Goal: Task Accomplishment & Management: Manage account settings

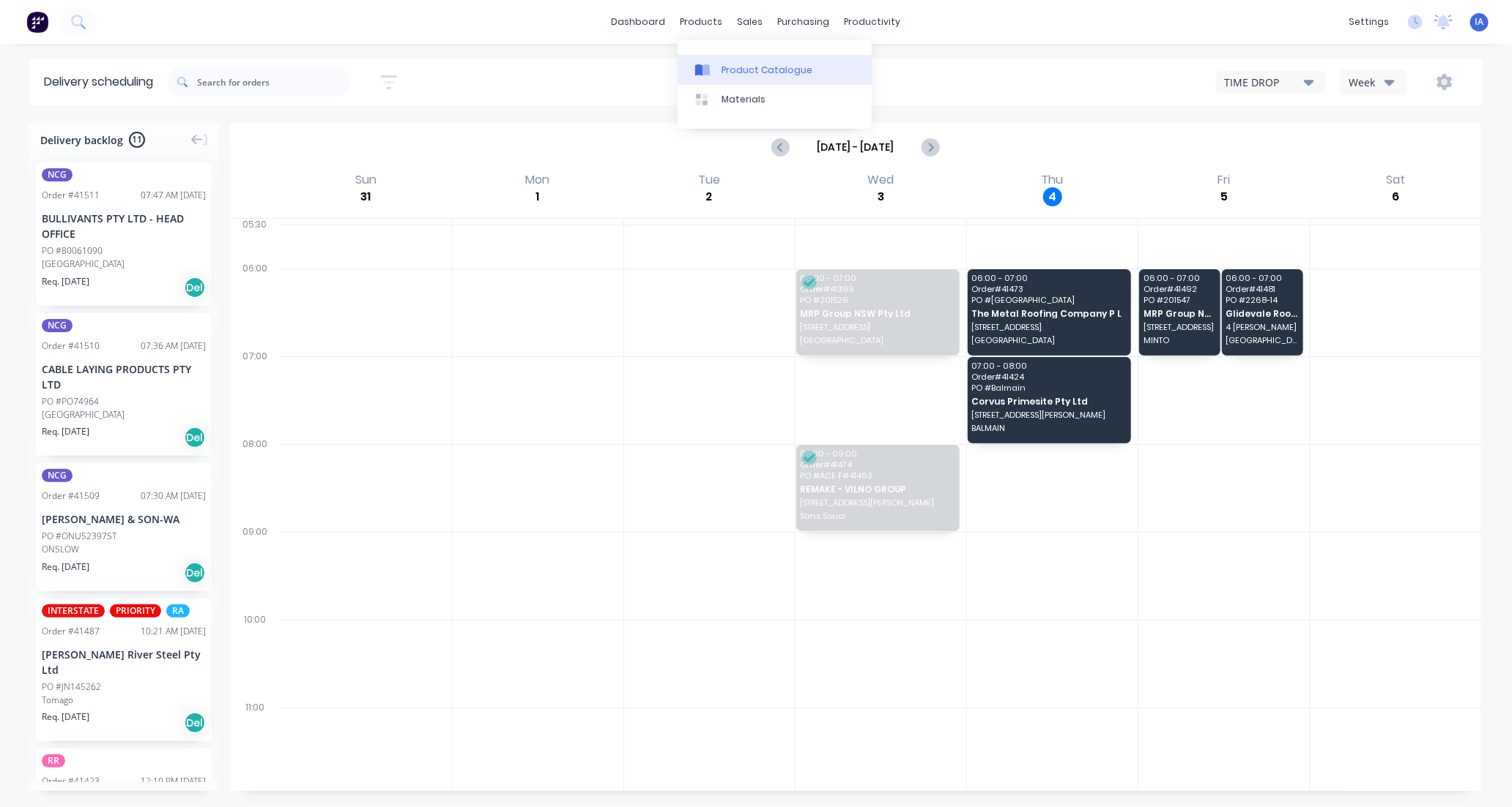
click at [754, 74] on div "Product Catalogue" at bounding box center [767, 70] width 90 height 13
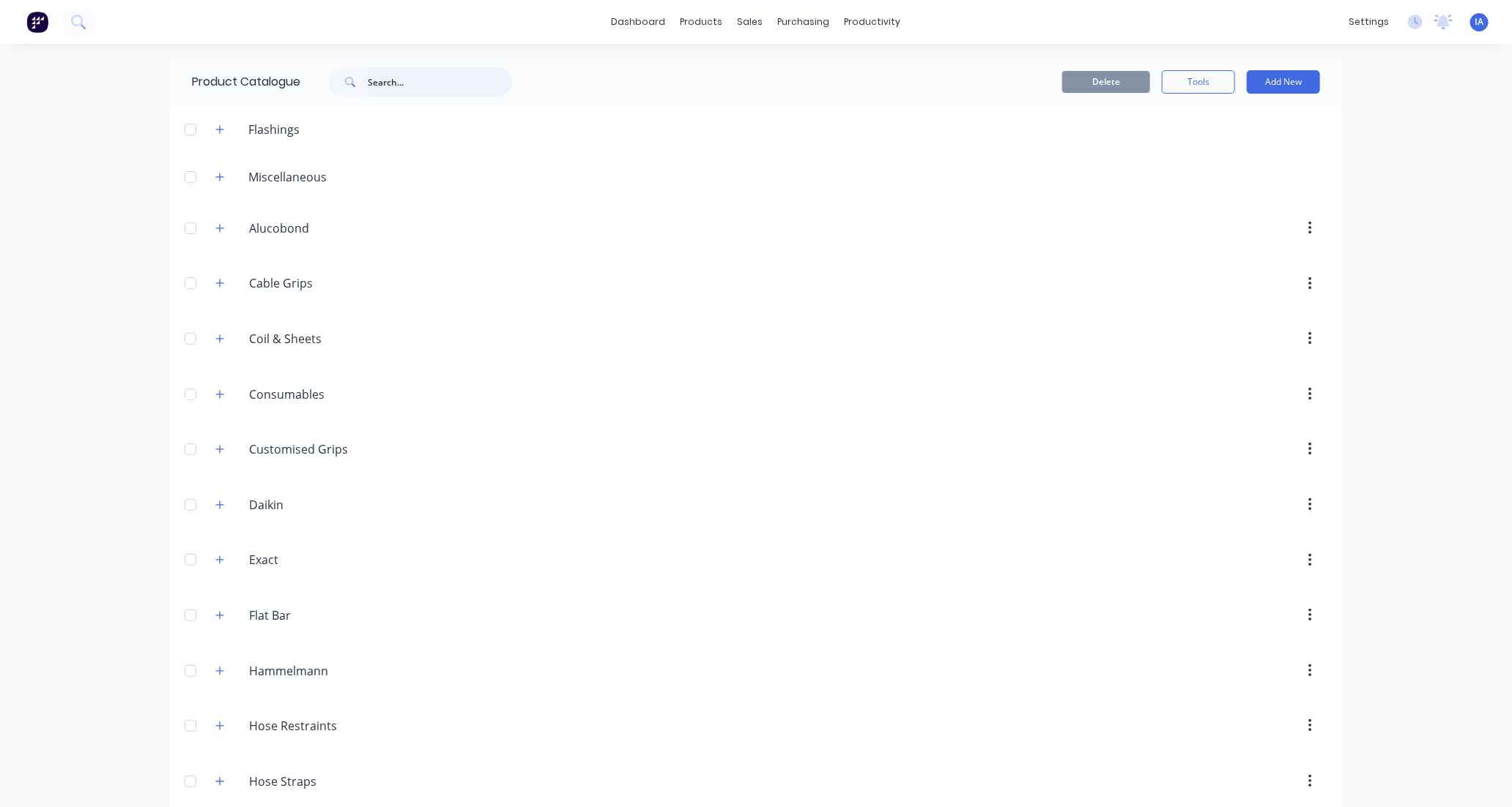
click at [381, 75] on input "text" at bounding box center [440, 81] width 145 height 29
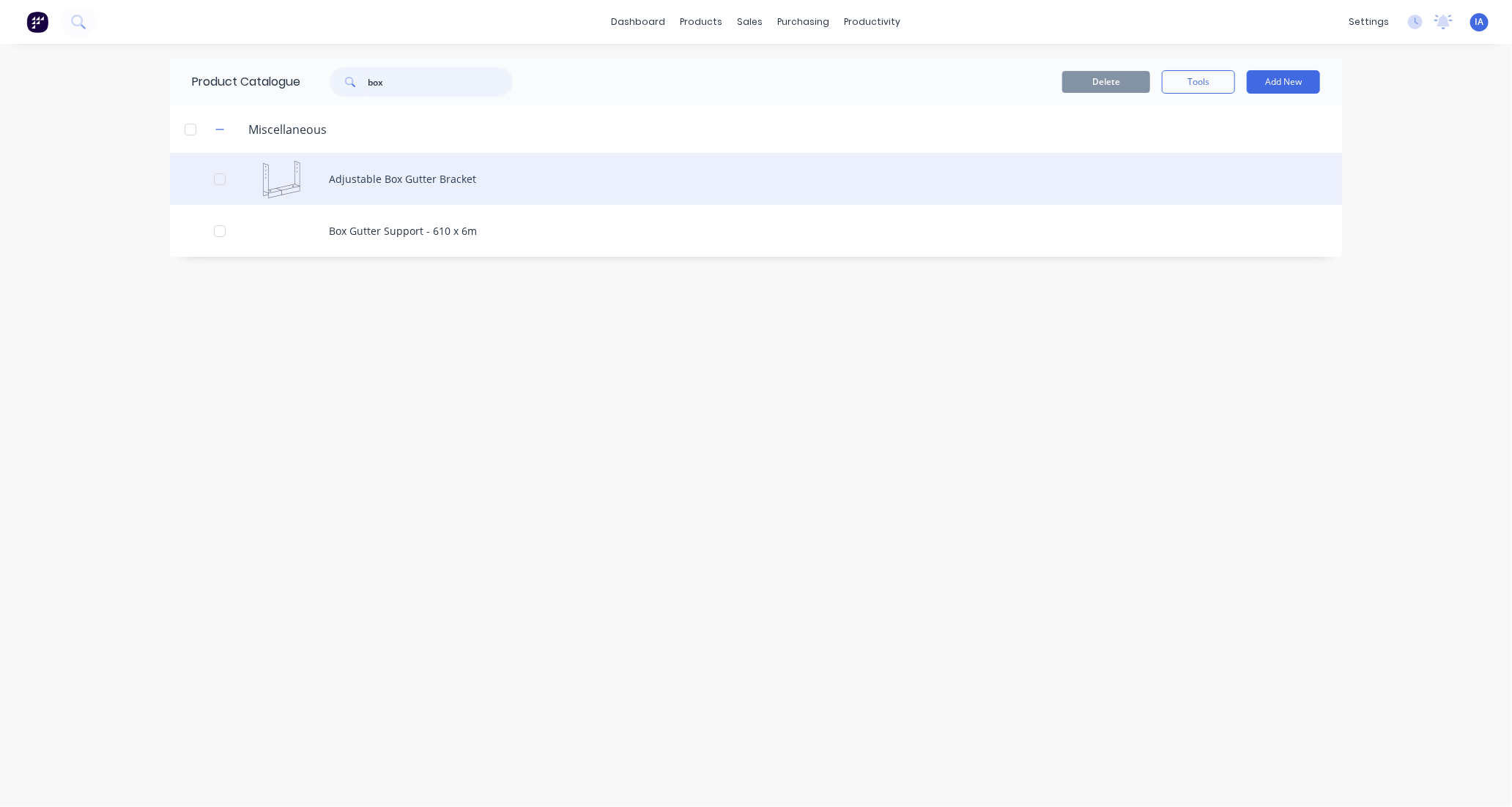
type input "box"
click at [541, 175] on div "Adjustable Box Gutter Bracket" at bounding box center [756, 179] width 1172 height 52
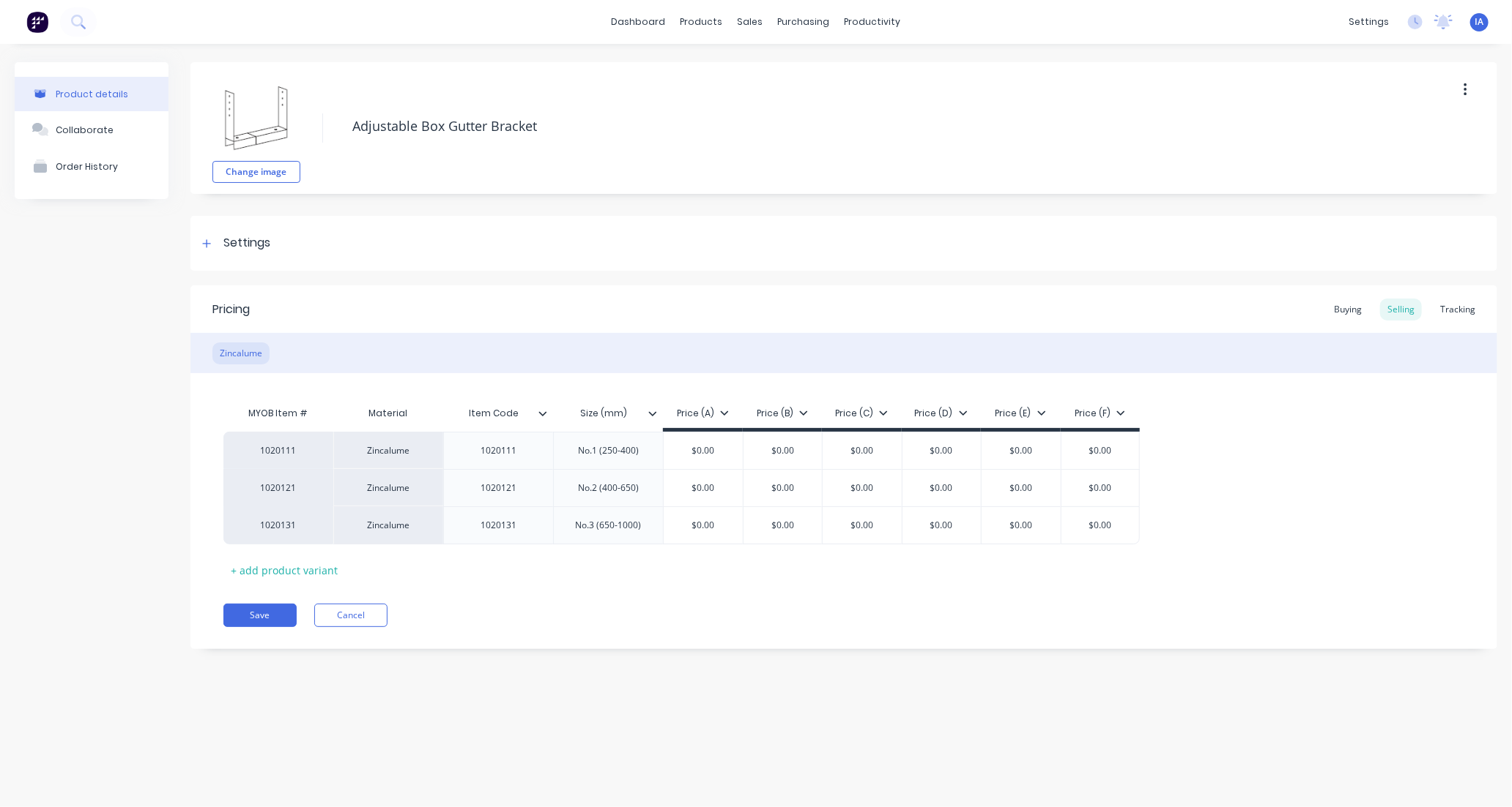
type textarea "x"
click at [1460, 310] on div "Tracking" at bounding box center [1457, 309] width 50 height 22
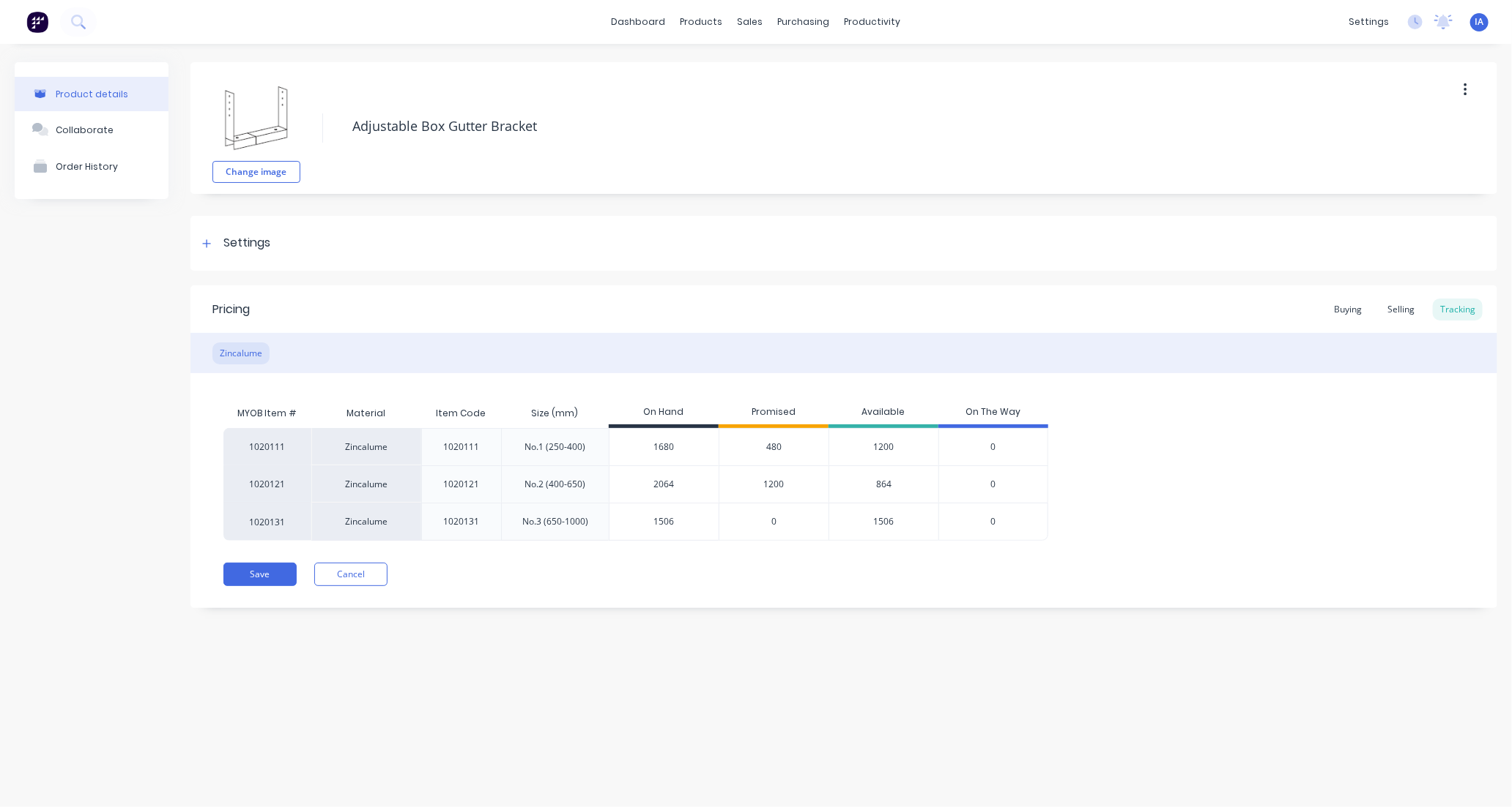
click at [656, 485] on input "2064" at bounding box center [663, 485] width 109 height 13
type input "264"
type textarea "x"
type input "2664"
type textarea "x"
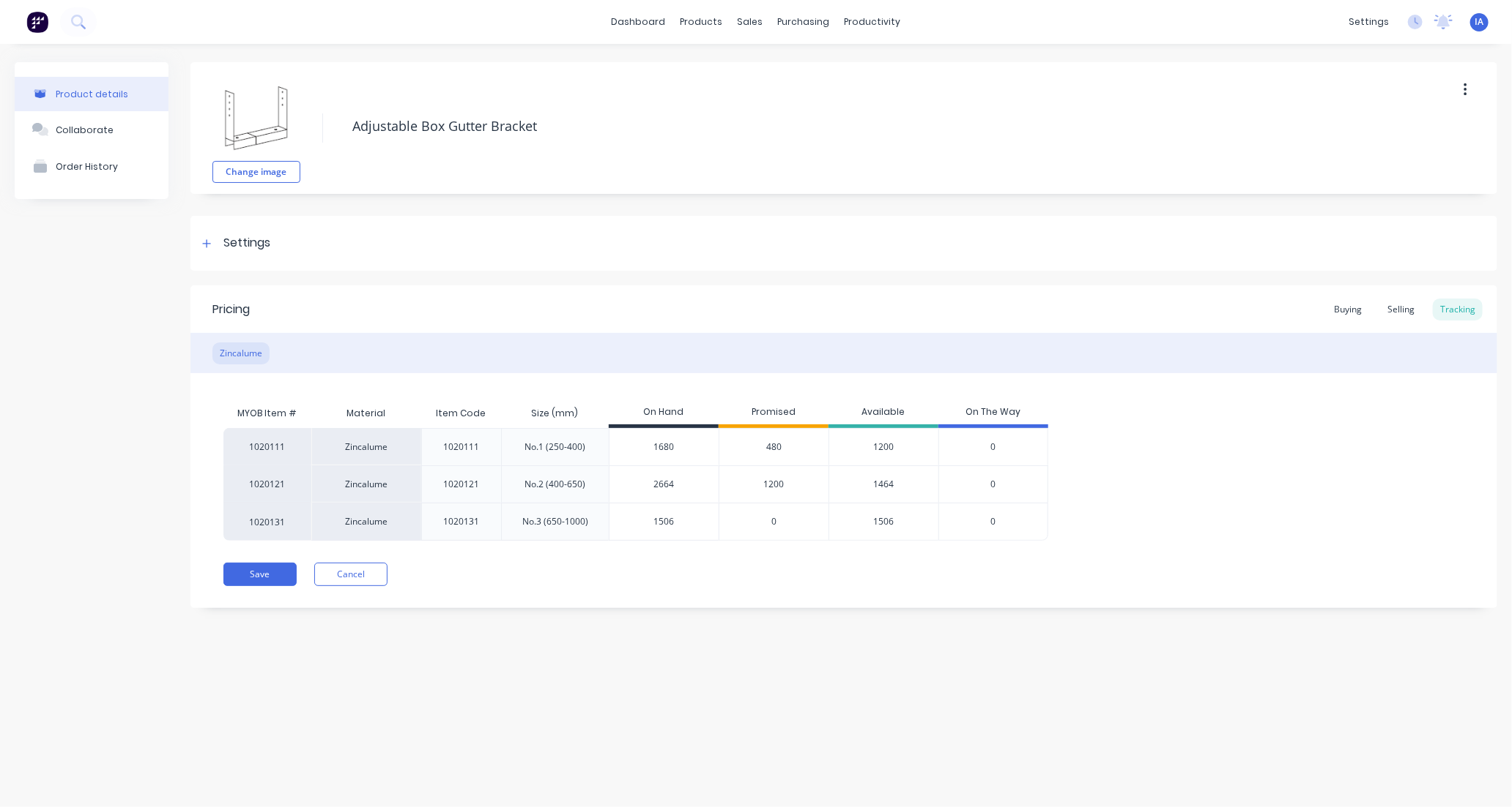
click at [799, 689] on div "Product details Collaborate Order History Change image Adjustable Box Gutter Br…" at bounding box center [756, 411] width 1512 height 734
click at [643, 484] on input "2664" at bounding box center [663, 485] width 109 height 13
type input "664"
type textarea "x"
type input "64"
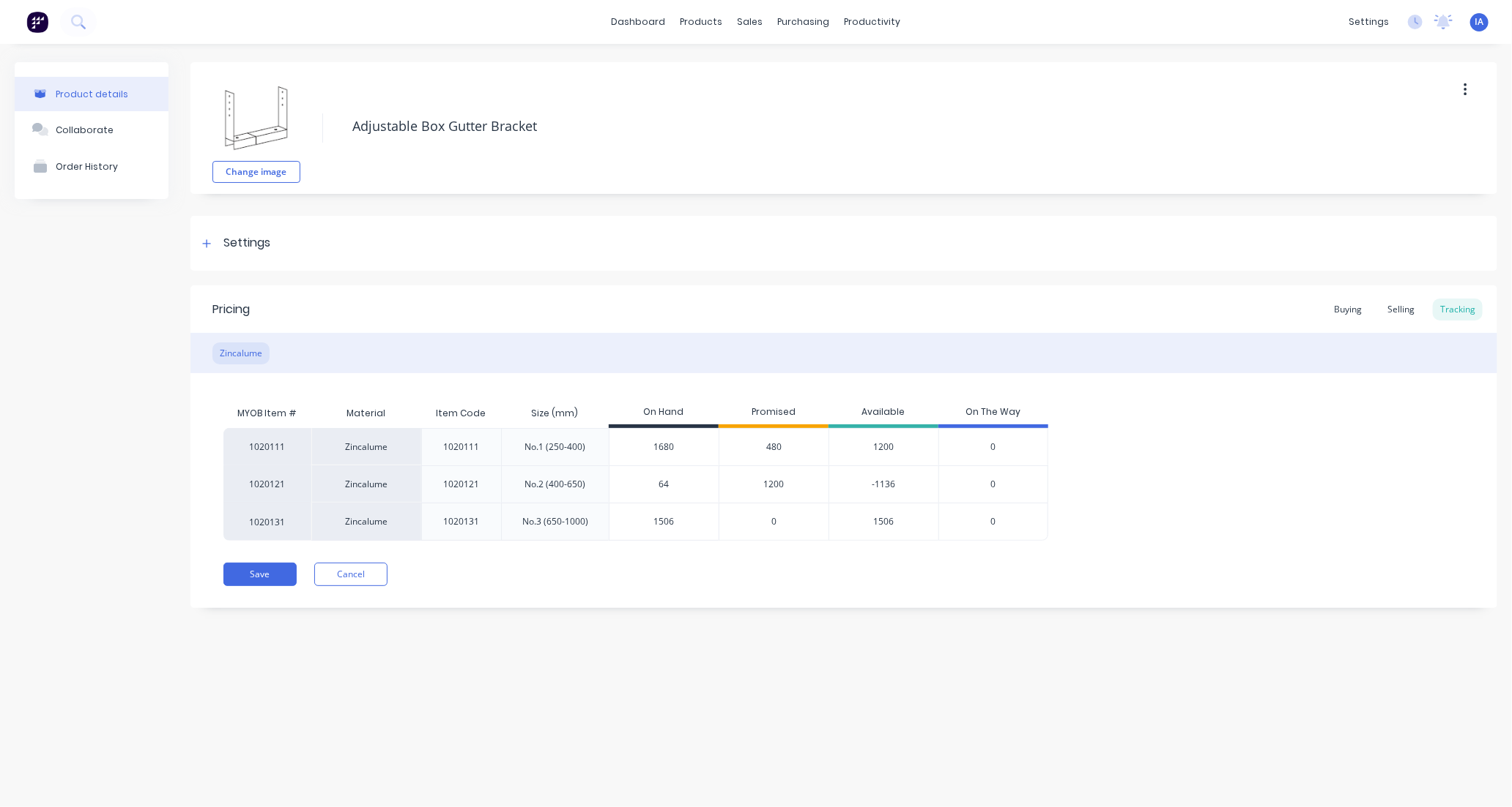
type textarea "x"
type input "1464"
type textarea "x"
type input "1464"
drag, startPoint x: 654, startPoint y: 690, endPoint x: 644, endPoint y: 694, distance: 10.8
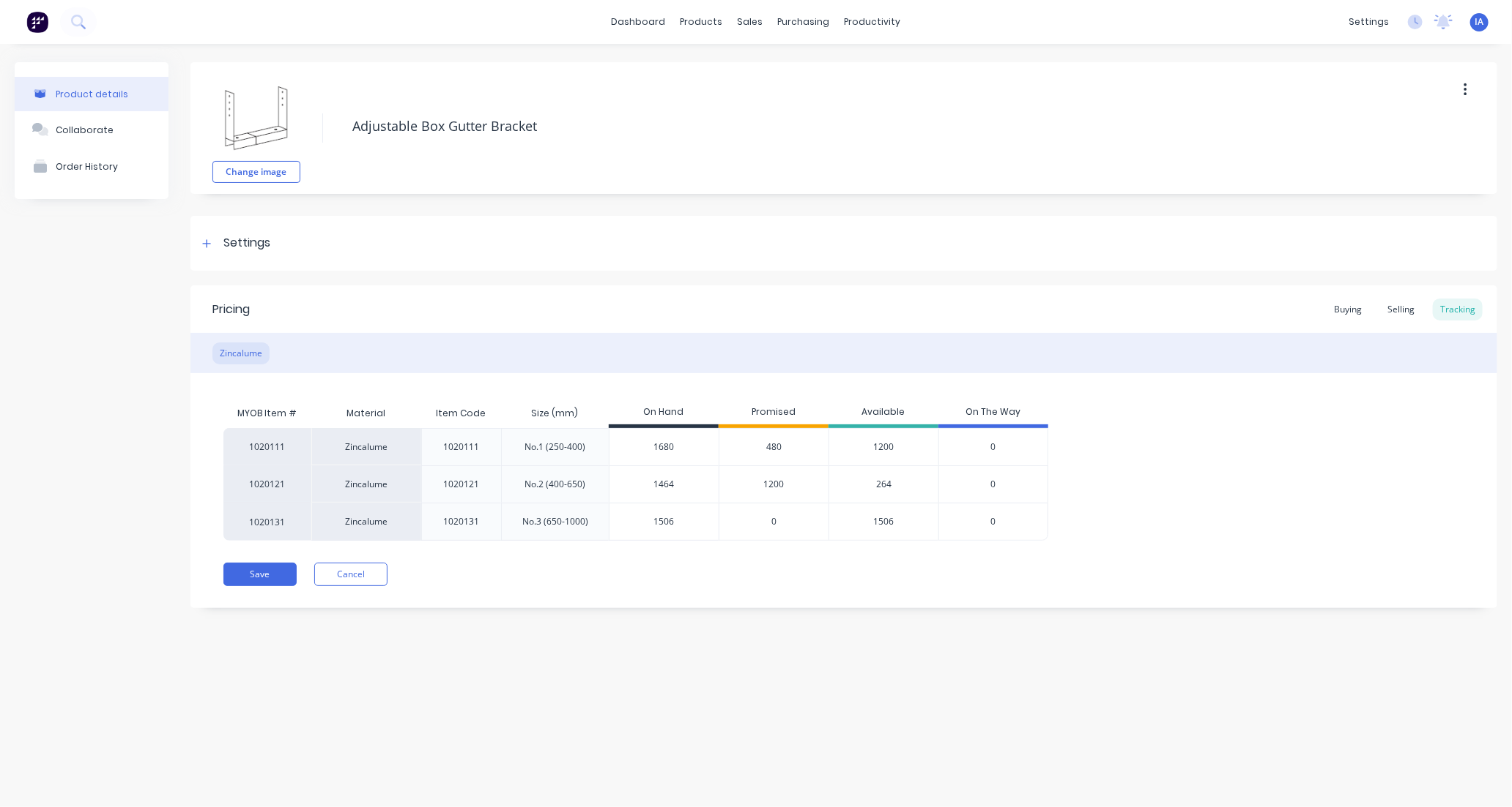
click at [649, 693] on div "Product details Collaborate Order History Change image Adjustable Box Gutter Br…" at bounding box center [756, 411] width 1512 height 734
click at [656, 447] on input "1680" at bounding box center [663, 446] width 109 height 13
type input "10"
type textarea "x"
type input "1"
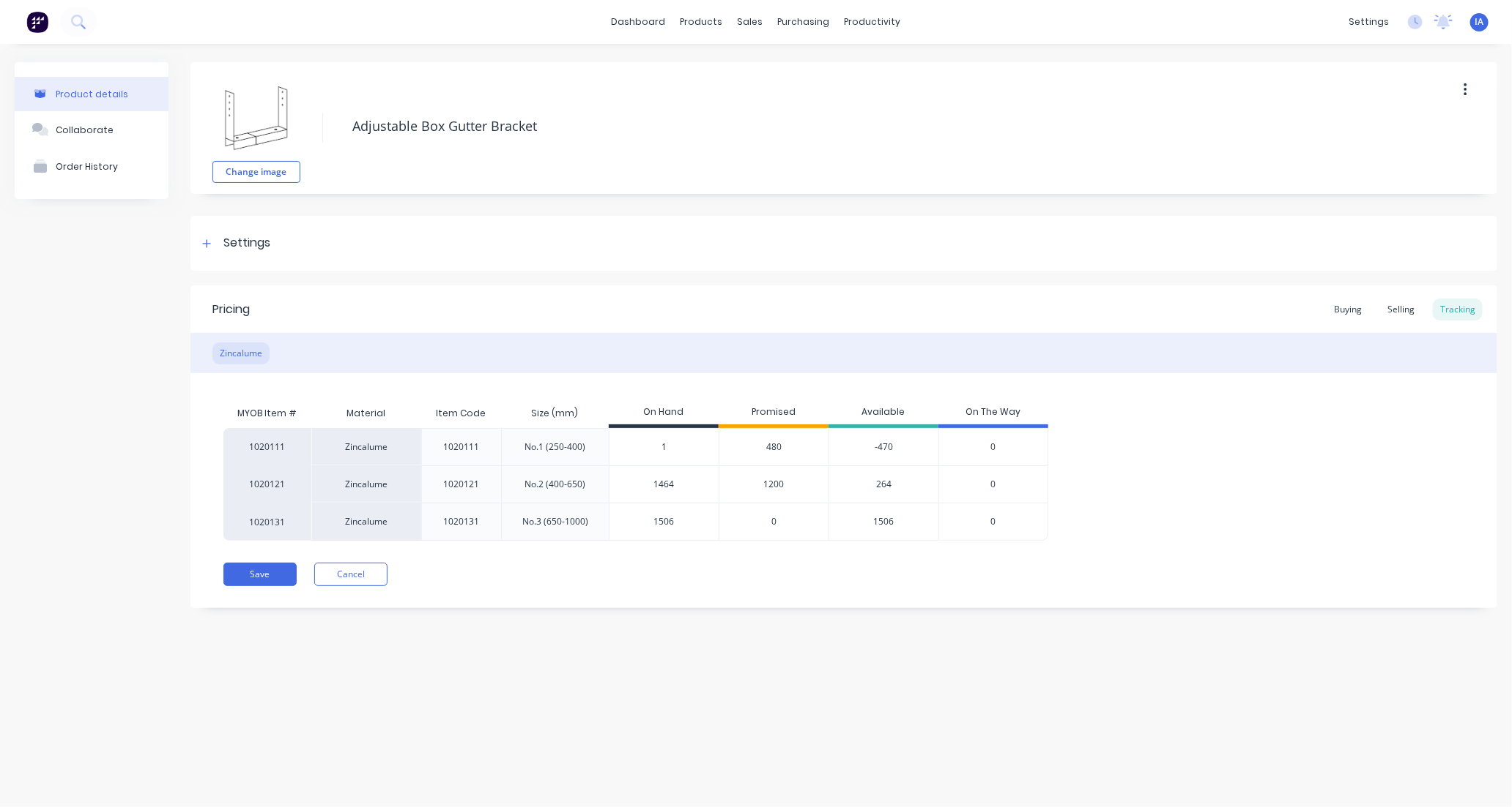
type textarea "x"
type input "11"
type textarea "x"
type input "117"
type textarea "x"
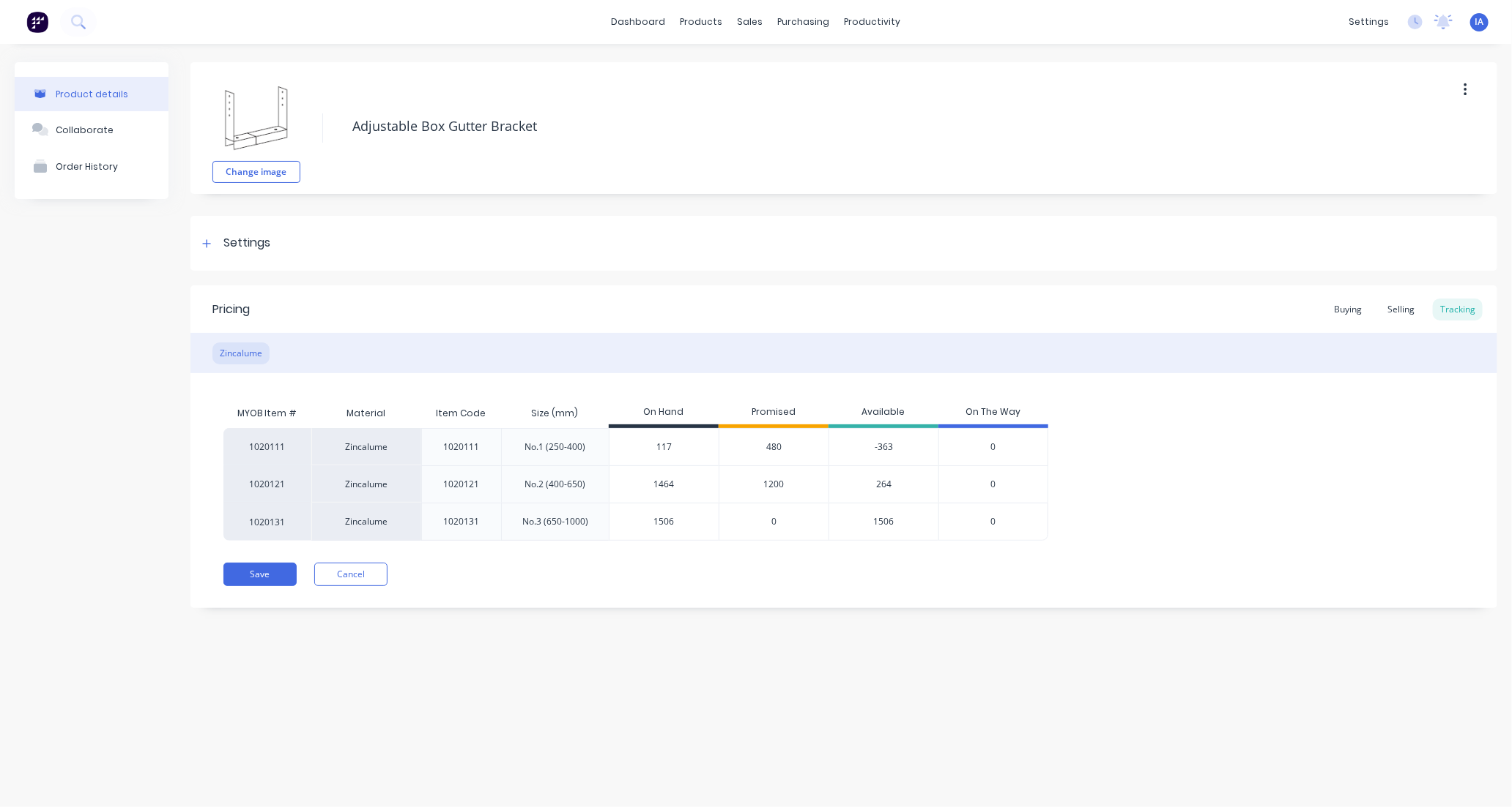
type input "1176"
type textarea "x"
type input "1176"
click at [994, 671] on div "Product details Collaborate Order History Change image Adjustable Box Gutter Br…" at bounding box center [756, 411] width 1512 height 734
click at [658, 521] on input "1506" at bounding box center [663, 522] width 109 height 13
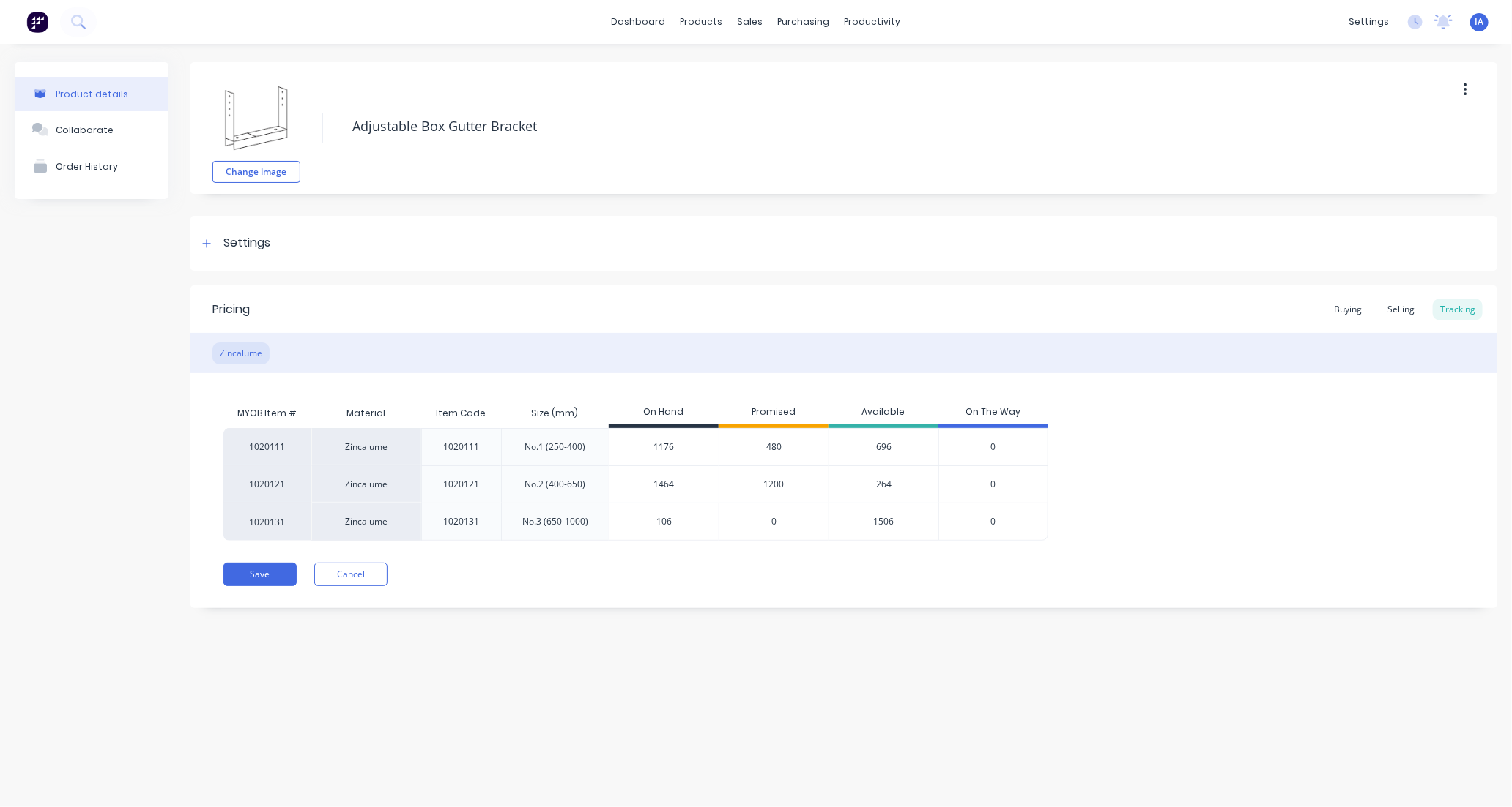
type input "16"
type textarea "x"
type input "1"
type textarea "x"
type input "1656"
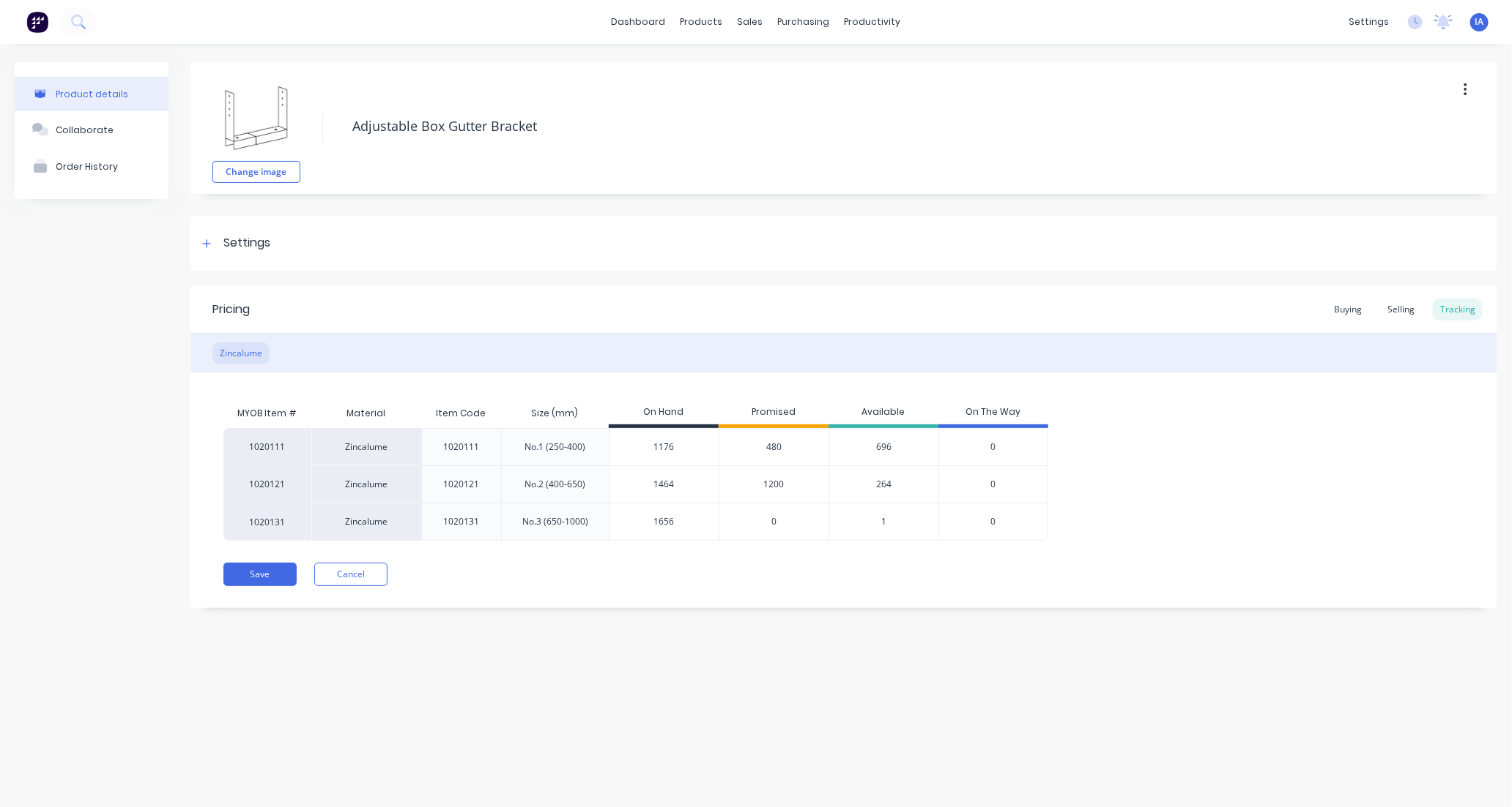
type textarea "x"
type input "1656"
click at [854, 685] on div "Product details Collaborate Order History Change image Adjustable Box Gutter Br…" at bounding box center [756, 411] width 1512 height 734
click at [251, 578] on button "Save" at bounding box center [260, 574] width 74 height 23
type textarea "x"
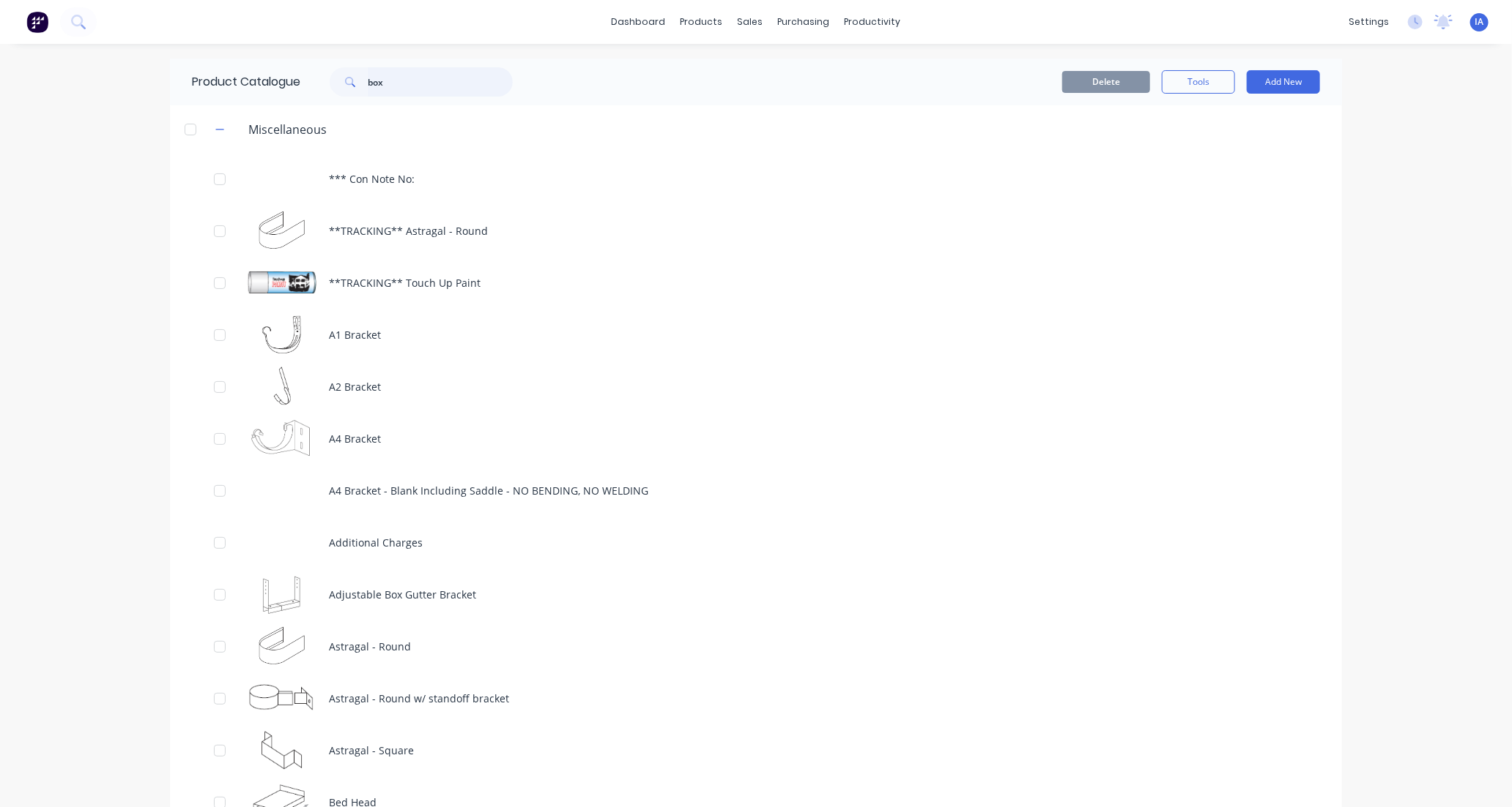
click at [390, 79] on input "box" at bounding box center [440, 81] width 145 height 29
type input "b"
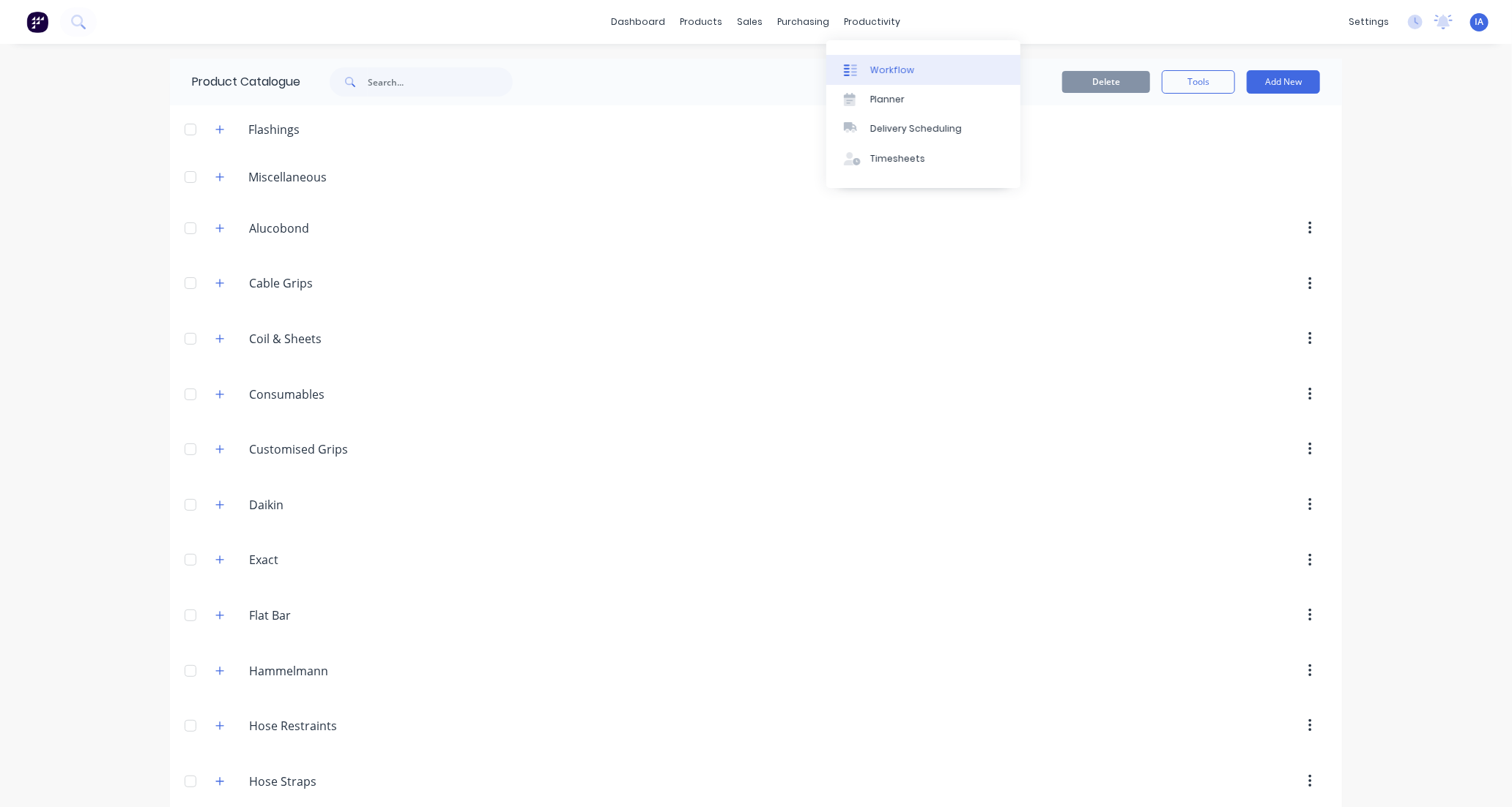
click at [895, 64] on div "Workflow" at bounding box center [892, 70] width 44 height 13
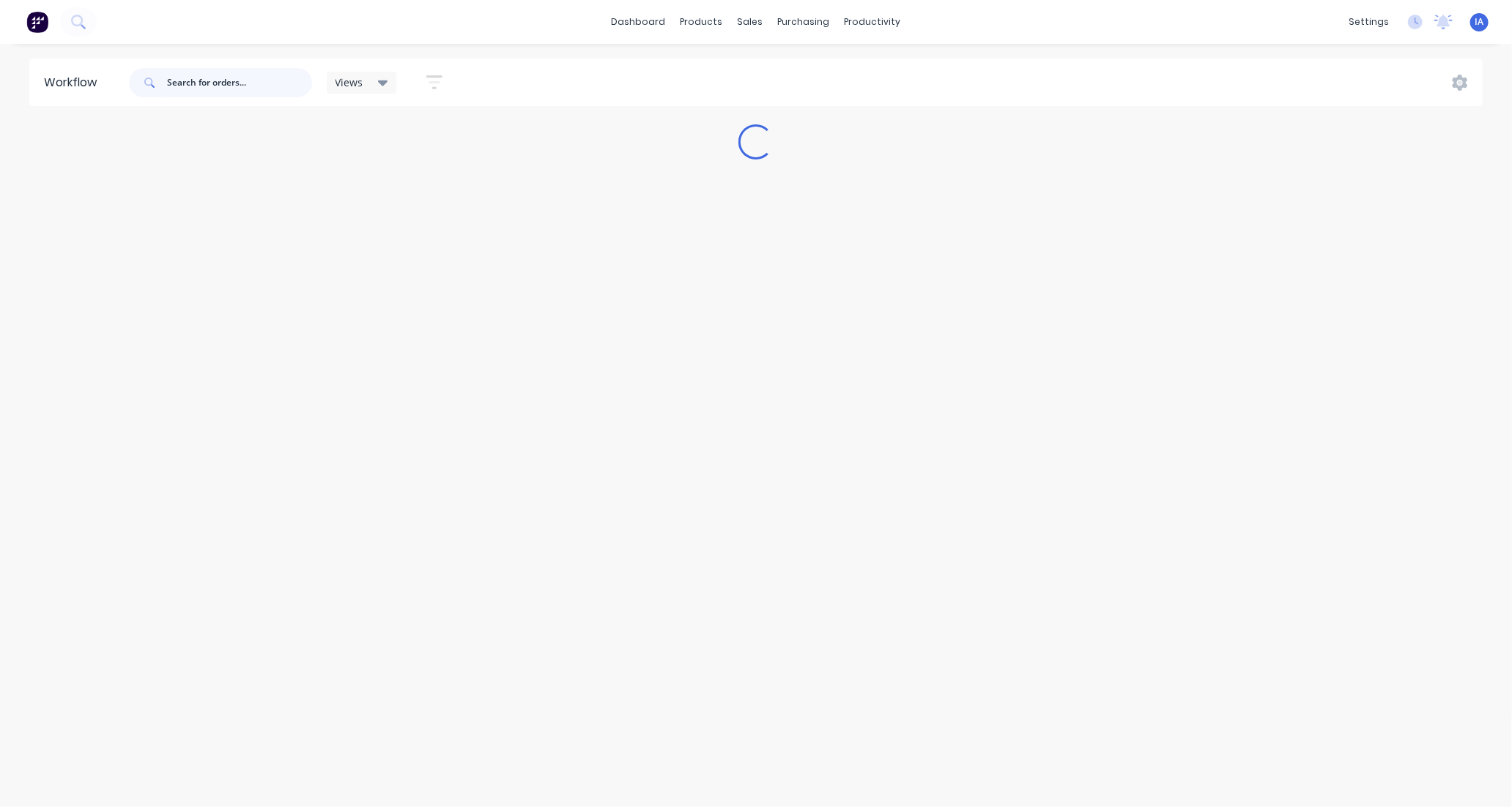
click at [234, 86] on input "text" at bounding box center [239, 82] width 145 height 29
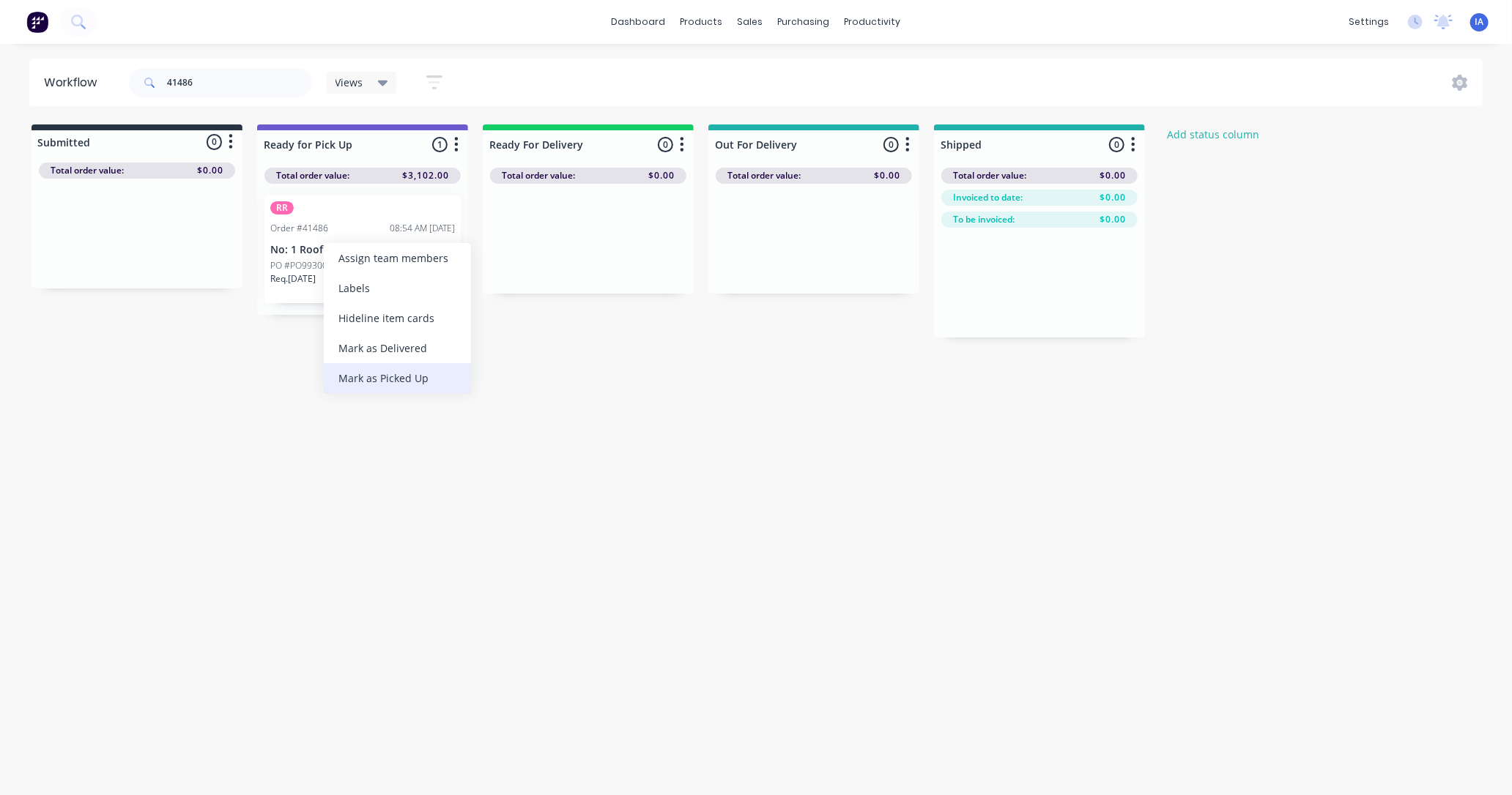
click at [386, 379] on div "Mark as Picked Up" at bounding box center [397, 378] width 147 height 30
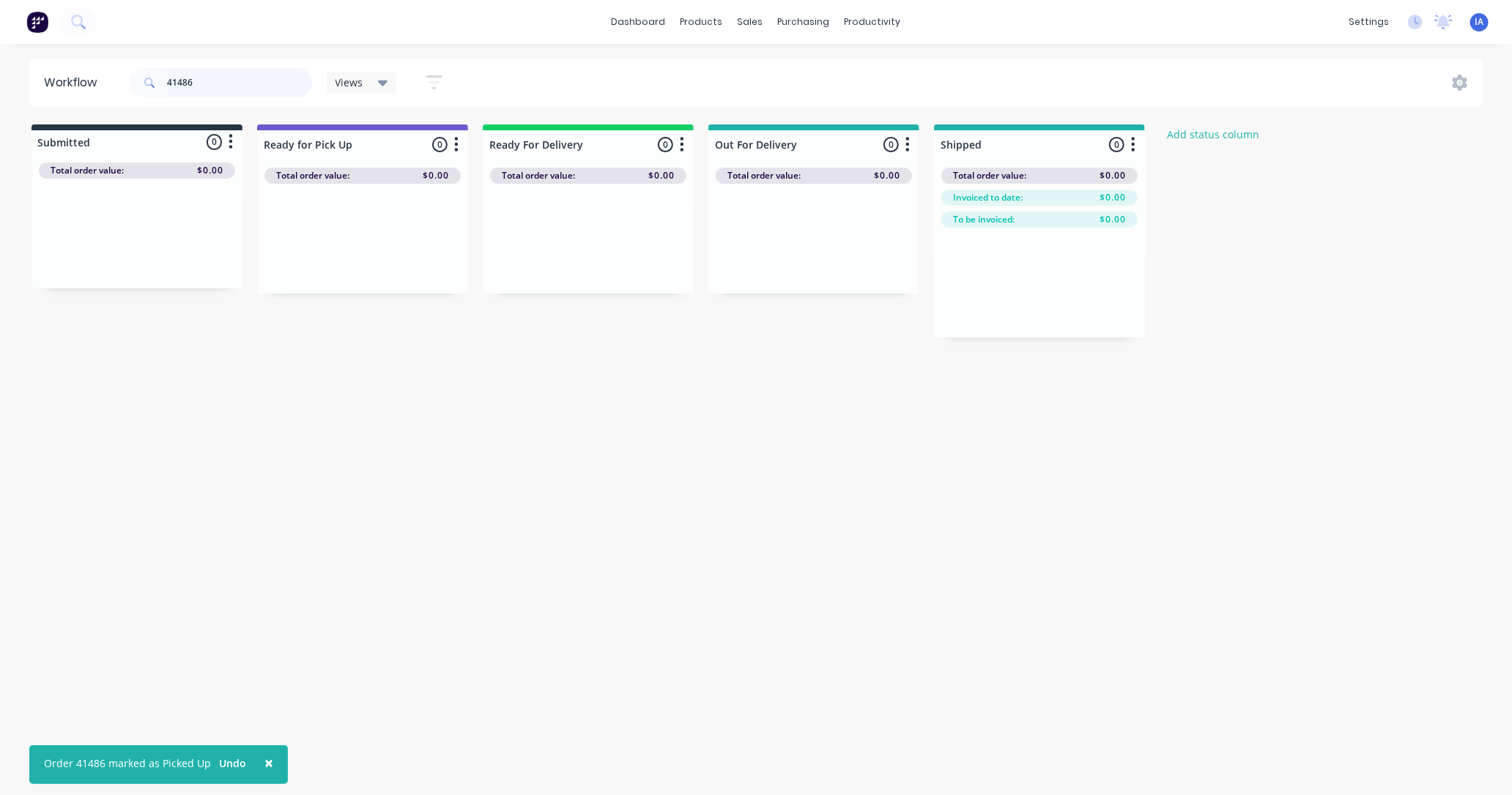
click at [220, 85] on input "41486" at bounding box center [239, 82] width 145 height 29
type input "4"
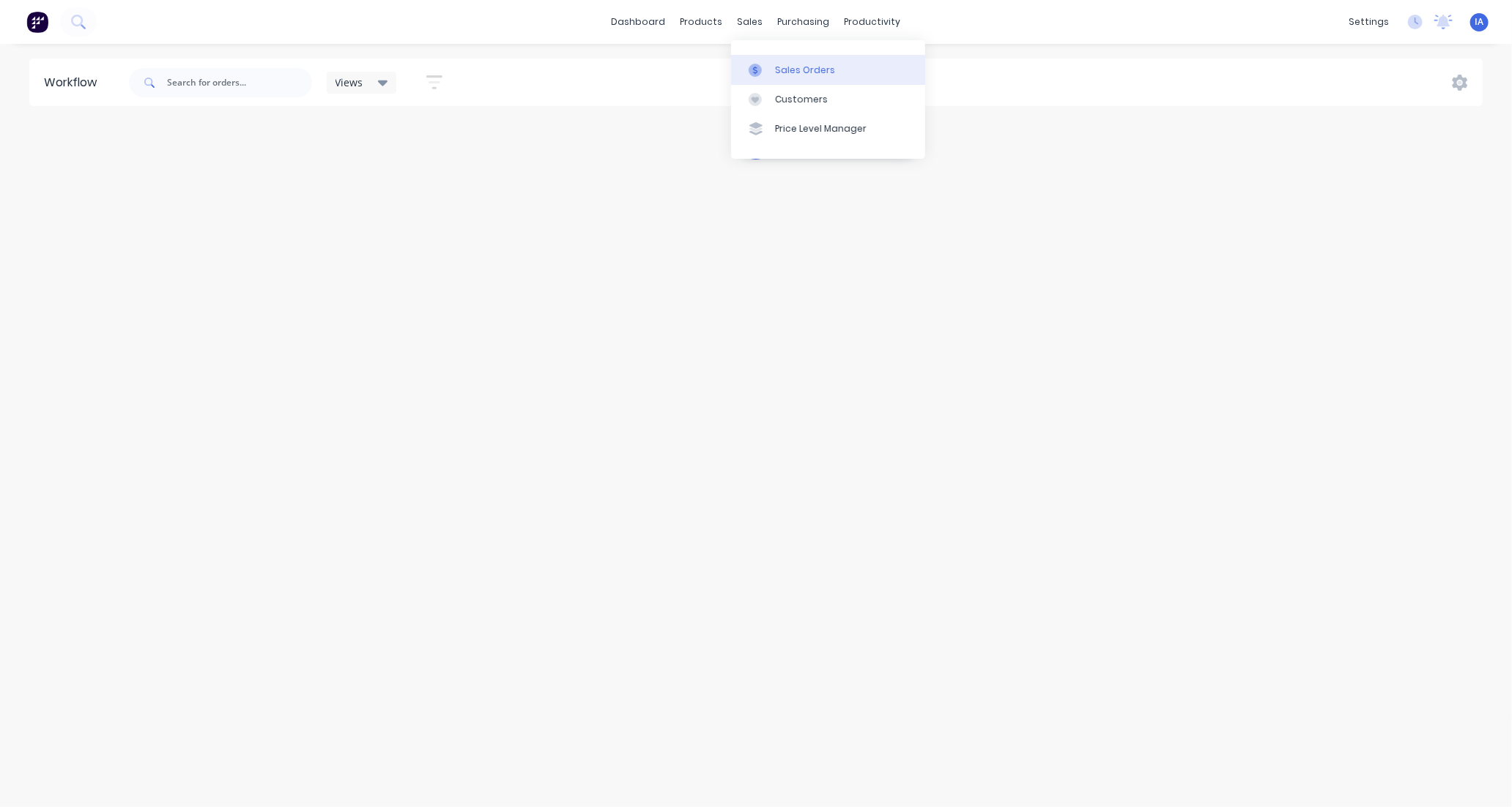
click at [770, 67] on link "Sales Orders" at bounding box center [828, 69] width 194 height 29
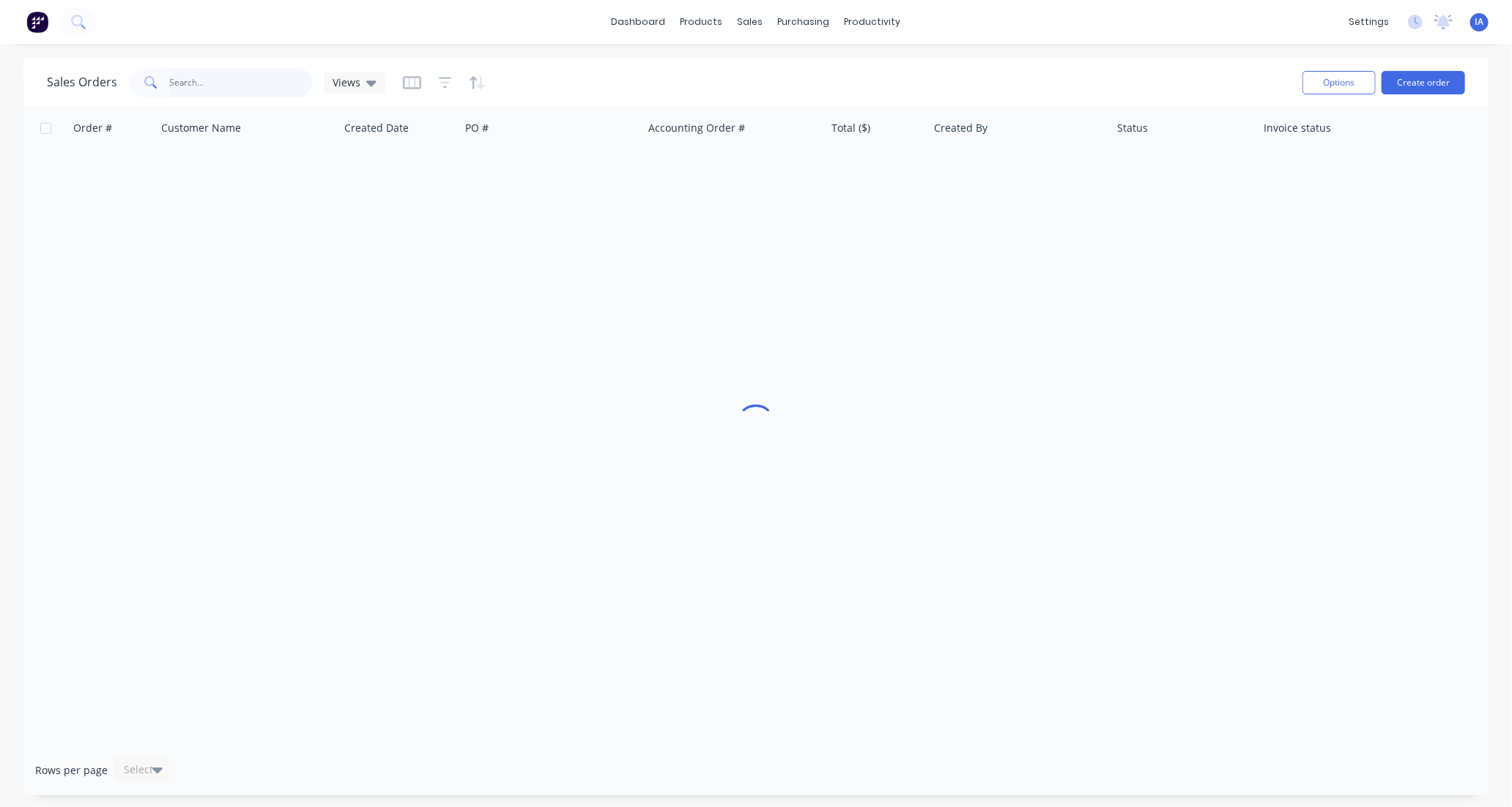
click at [237, 90] on input "text" at bounding box center [241, 82] width 143 height 29
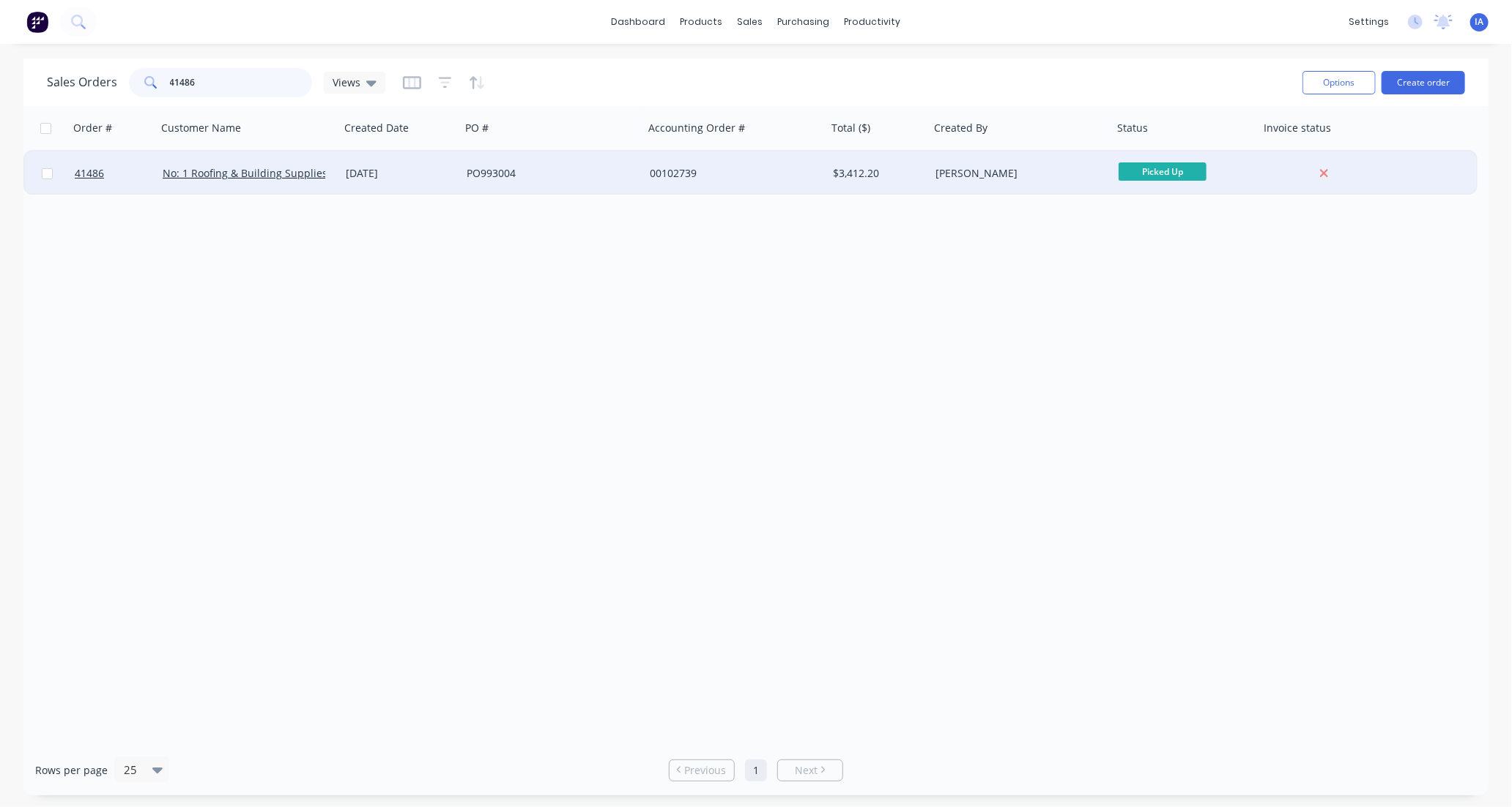
type input "41486"
click at [558, 176] on div "PO993004" at bounding box center [547, 174] width 162 height 15
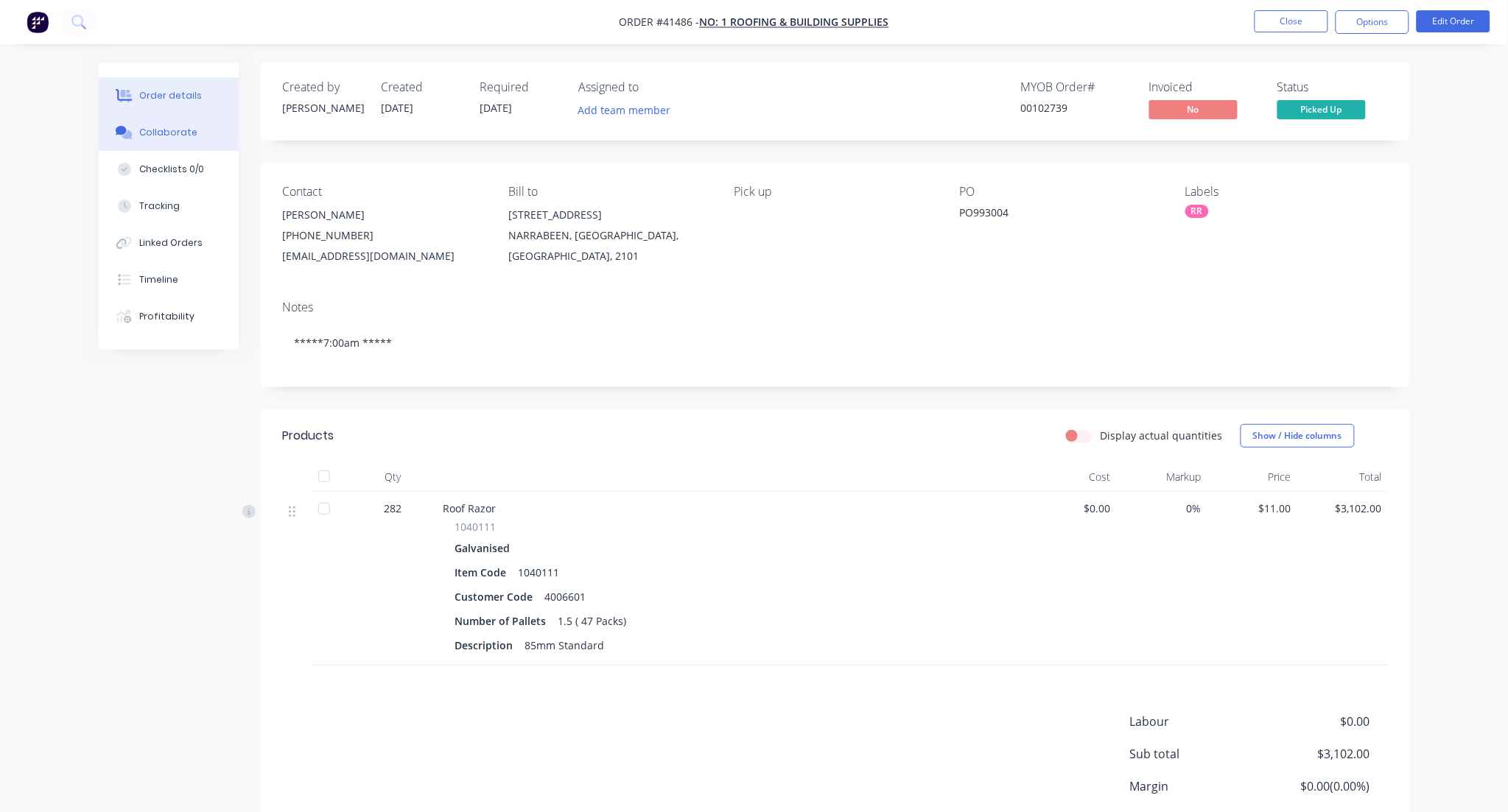
click at [216, 134] on button "Collaborate" at bounding box center [169, 132] width 140 height 37
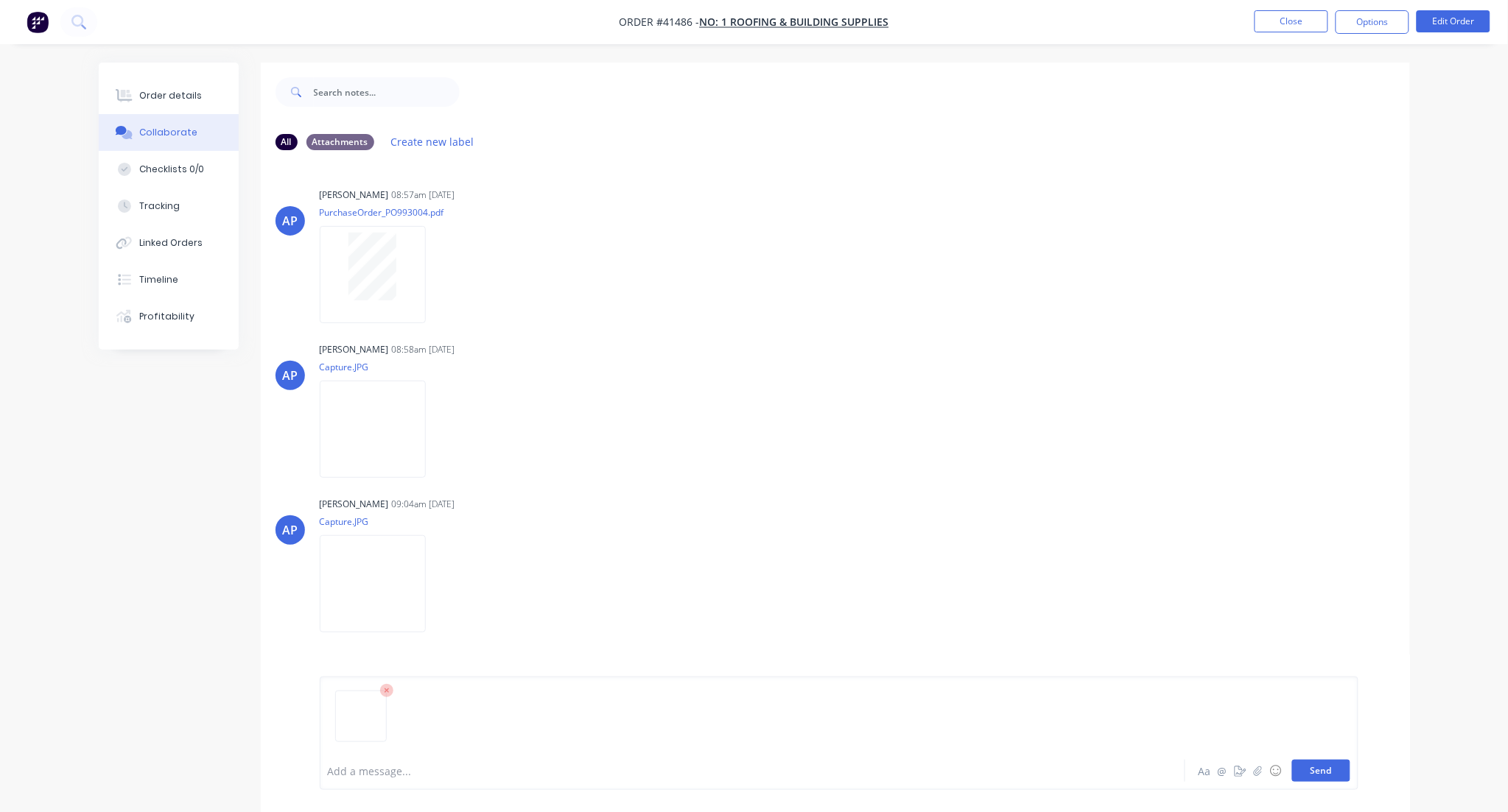
click at [1328, 776] on button "Send" at bounding box center [1321, 771] width 58 height 22
click at [1307, 18] on button "Close" at bounding box center [1291, 21] width 74 height 22
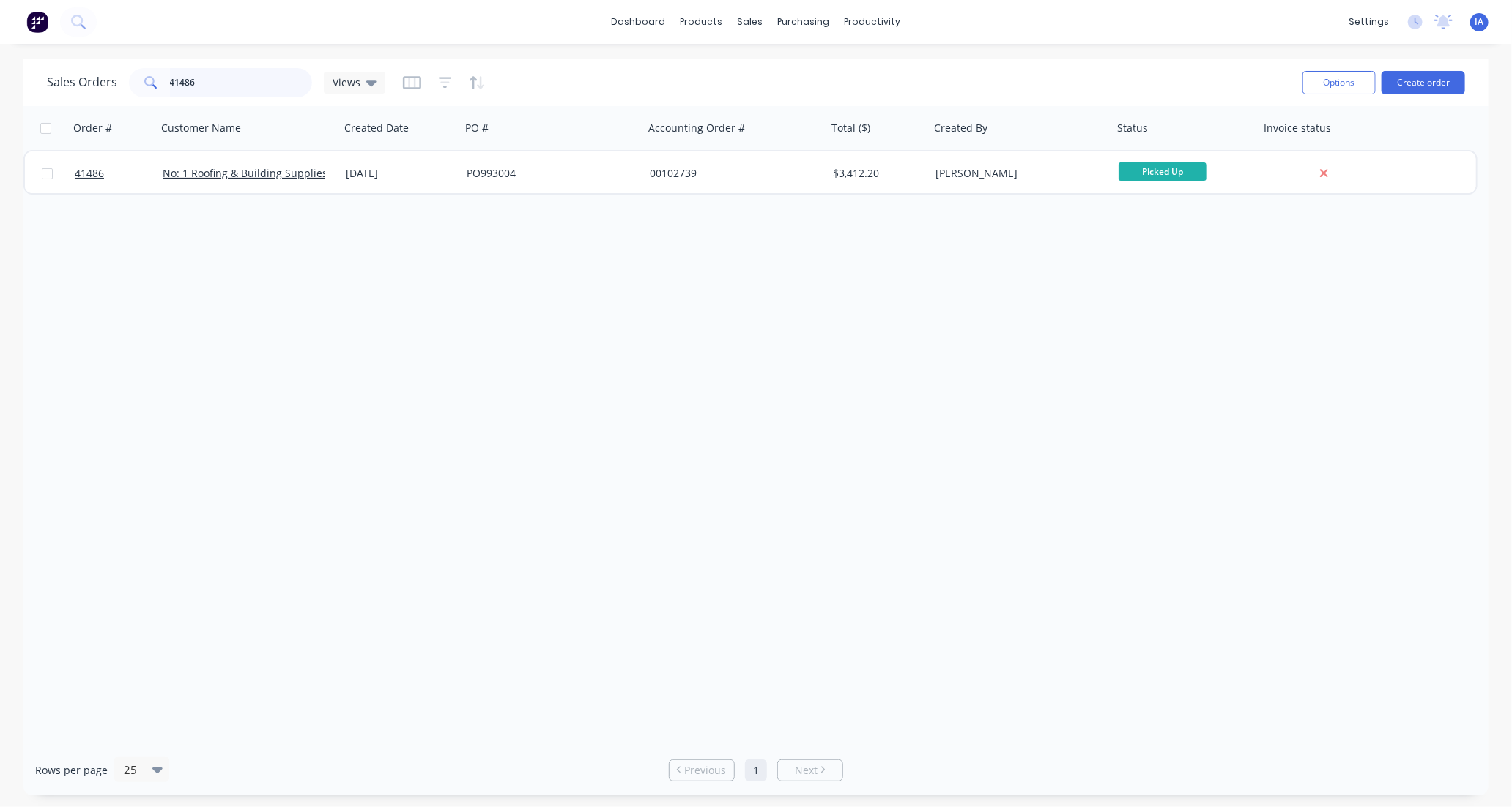
click at [221, 69] on input "41486" at bounding box center [241, 82] width 143 height 29
type input "4"
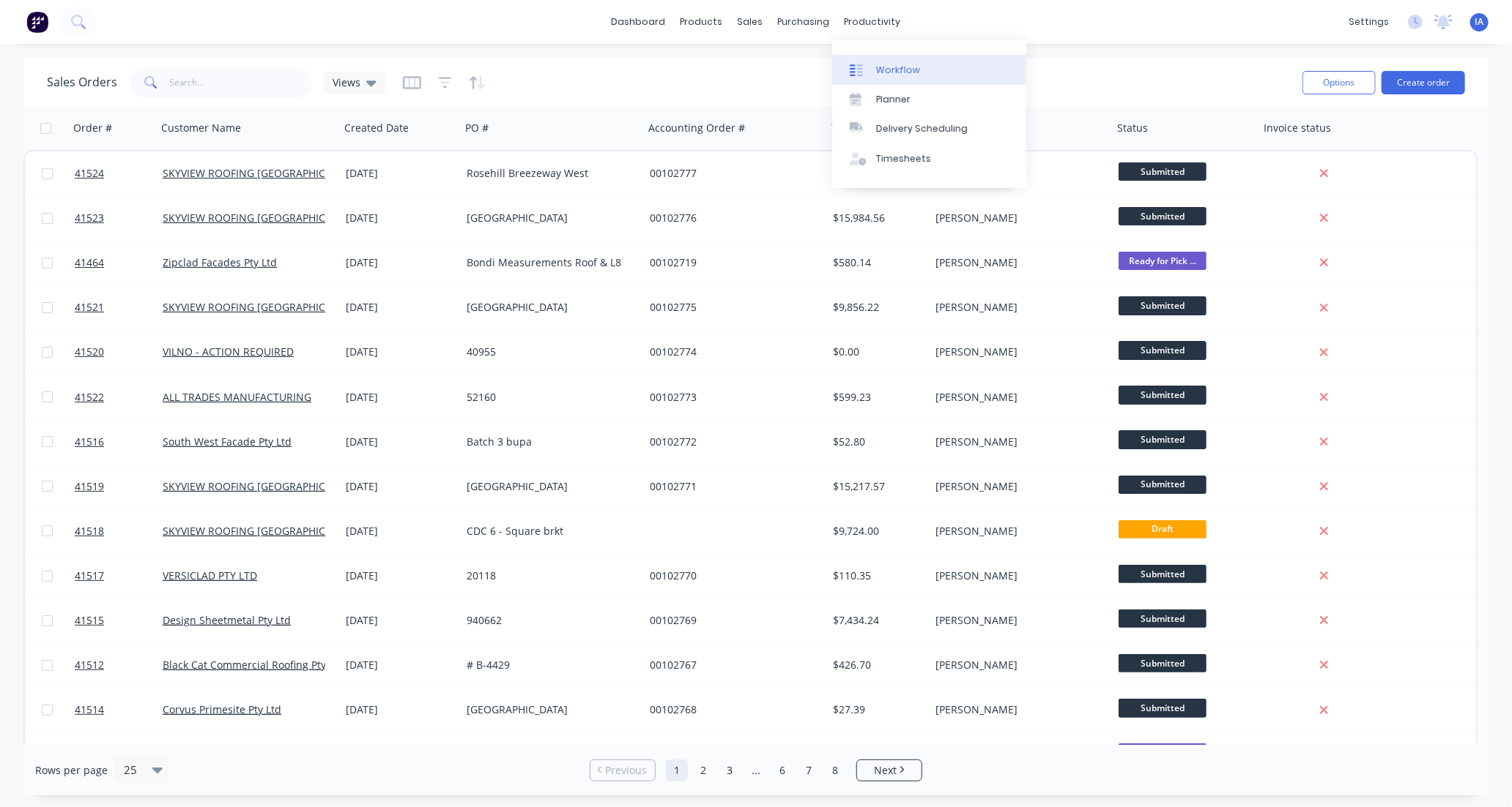
click at [909, 69] on div "Workflow" at bounding box center [898, 70] width 44 height 13
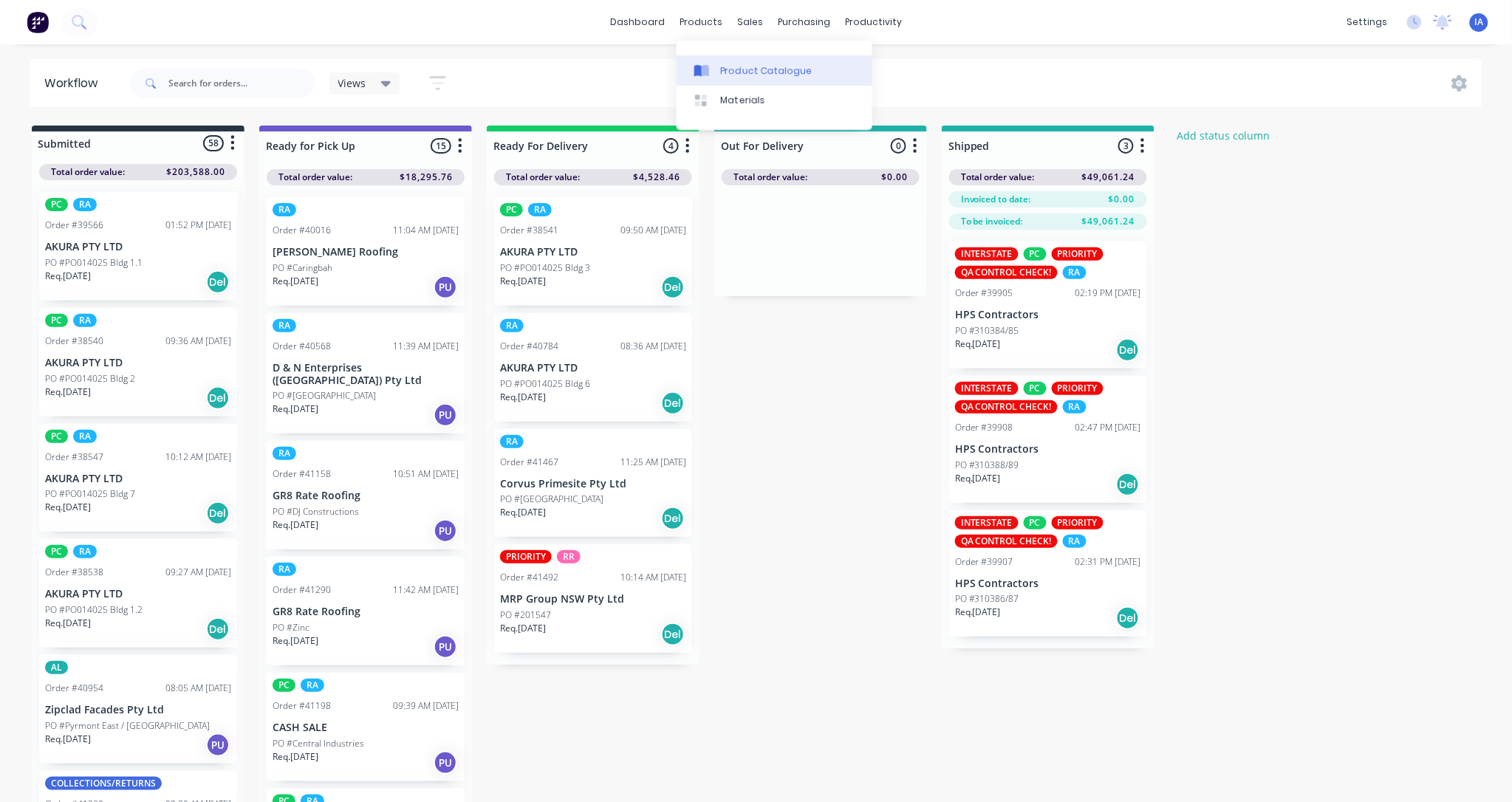
click at [747, 65] on div "Product Catalogue" at bounding box center [766, 71] width 91 height 13
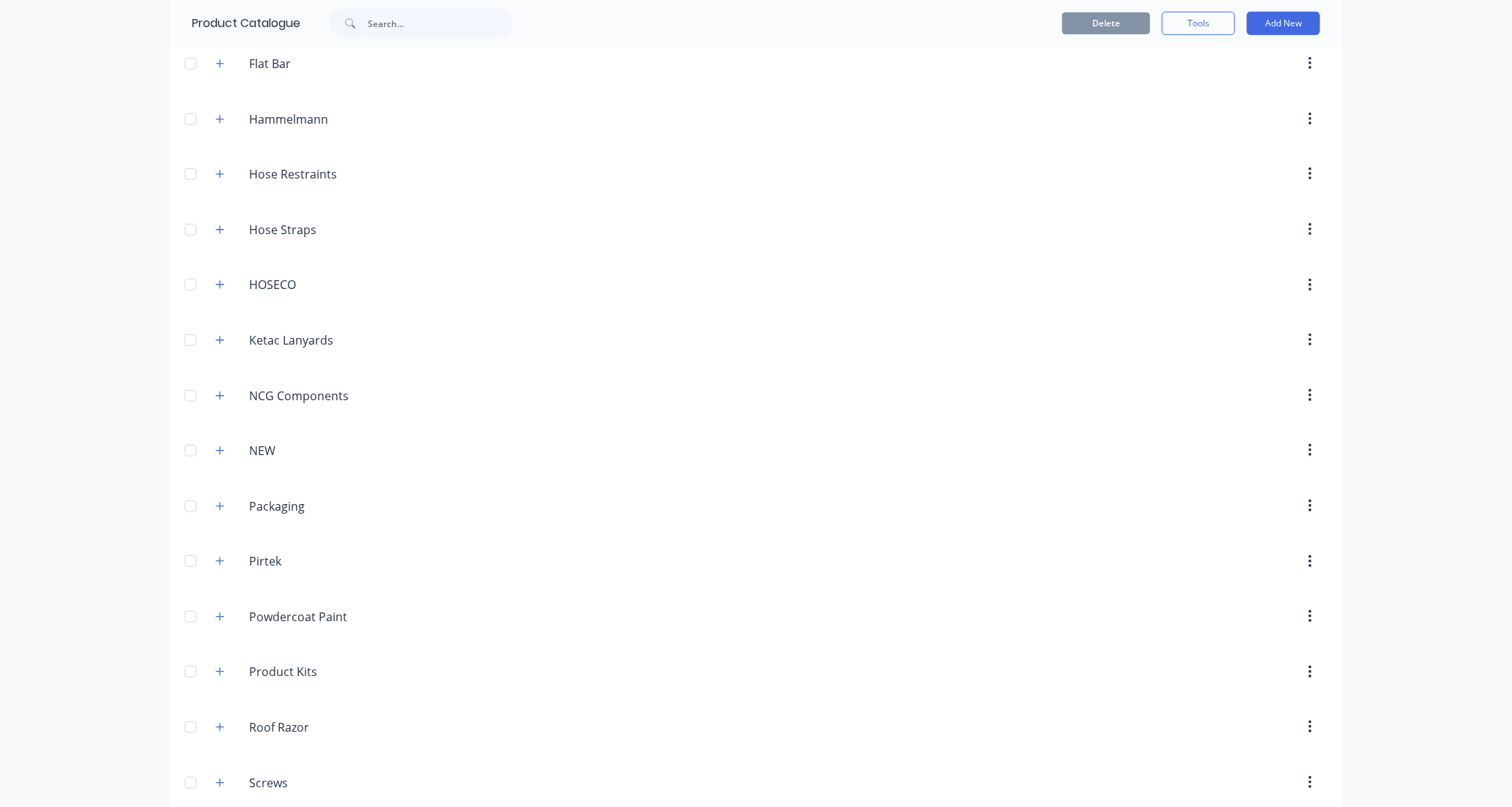
scroll to position [732, 0]
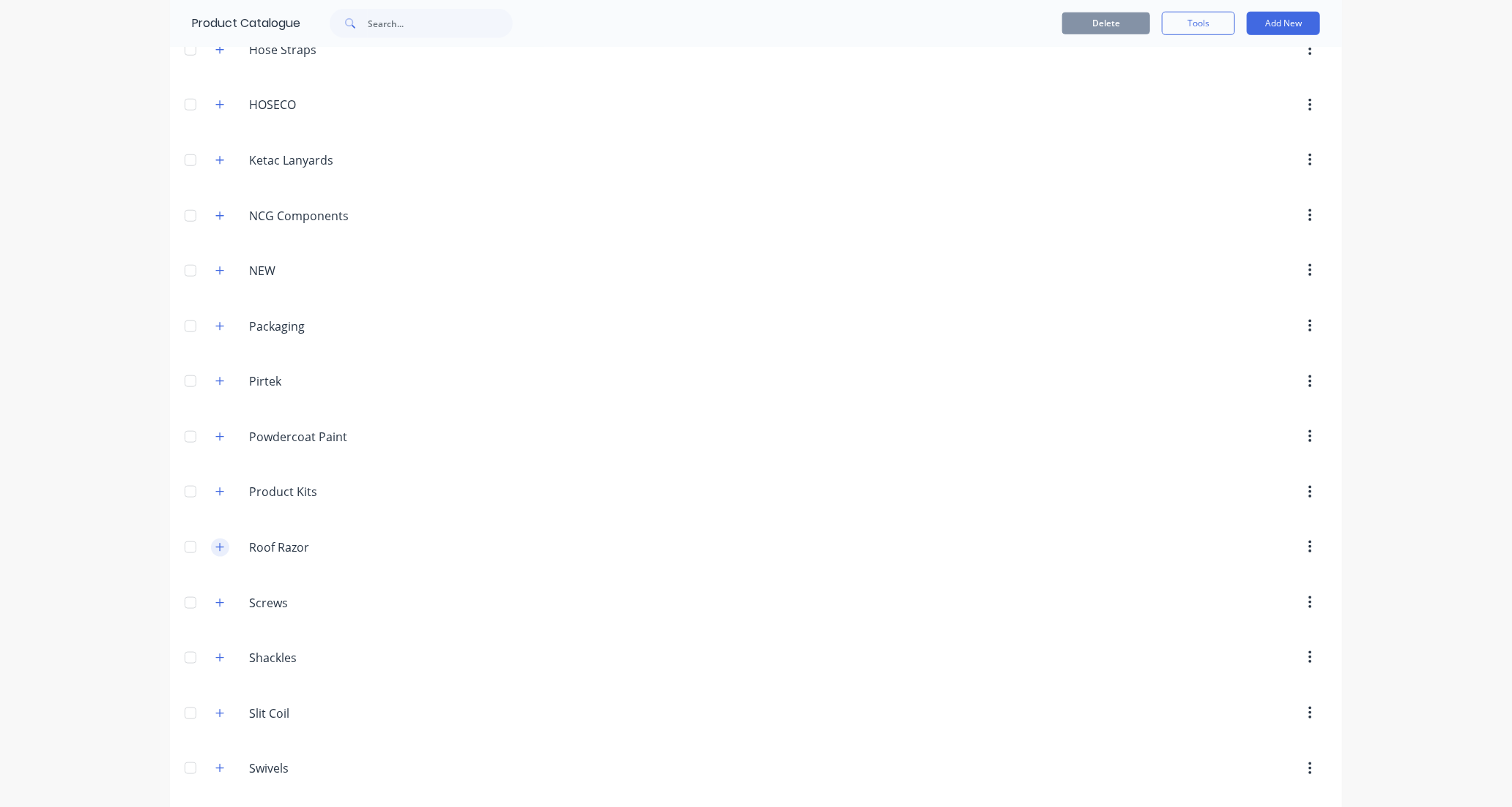
click at [215, 550] on icon "button" at bounding box center [220, 547] width 9 height 11
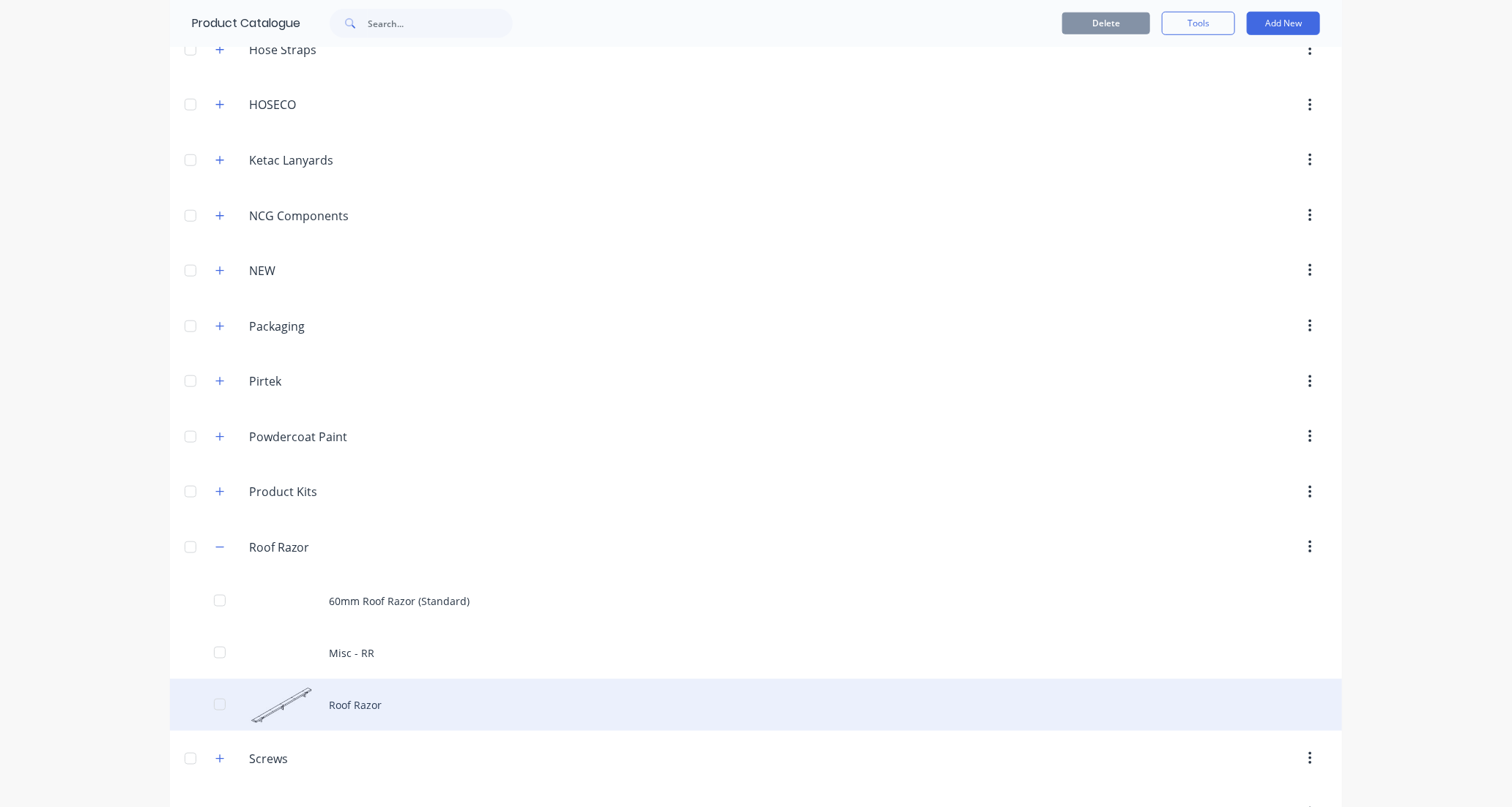
click at [452, 706] on div "Roof Razor" at bounding box center [756, 705] width 1172 height 52
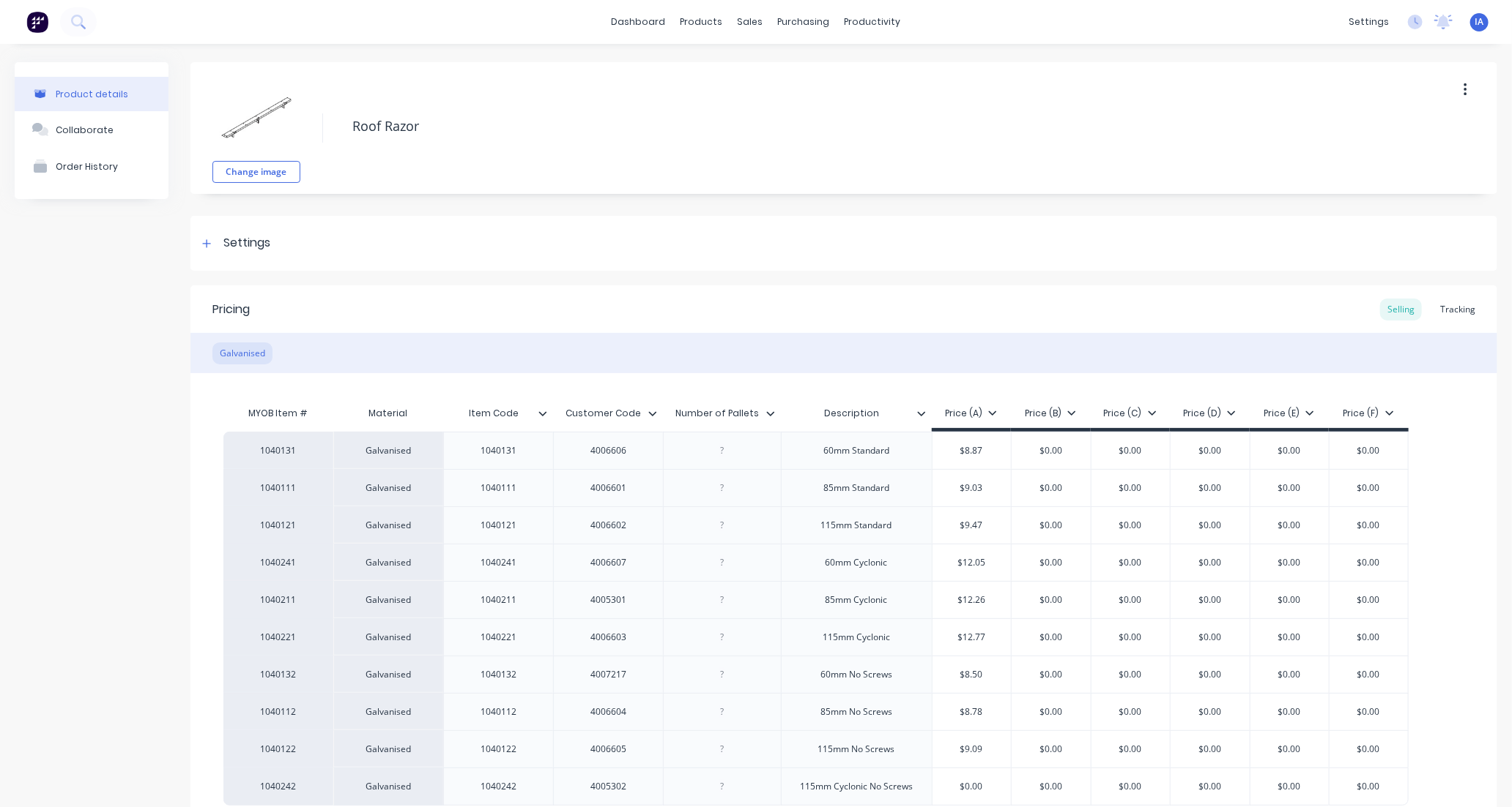
type textarea "x"
click at [1450, 306] on div "Tracking" at bounding box center [1457, 309] width 50 height 22
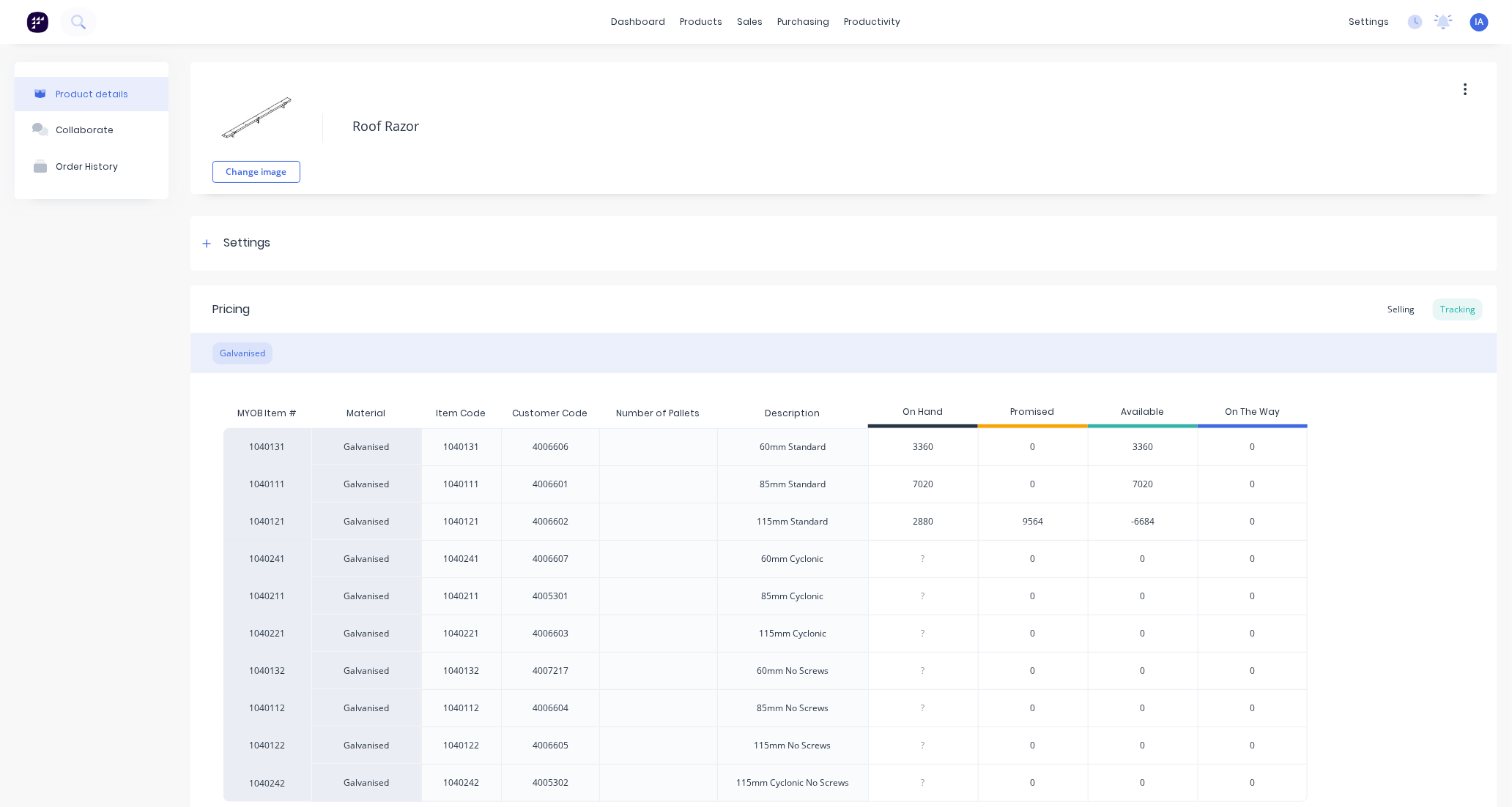
click at [917, 446] on input "3360" at bounding box center [923, 446] width 109 height 13
type input "30"
type textarea "x"
type input "3840"
type textarea "x"
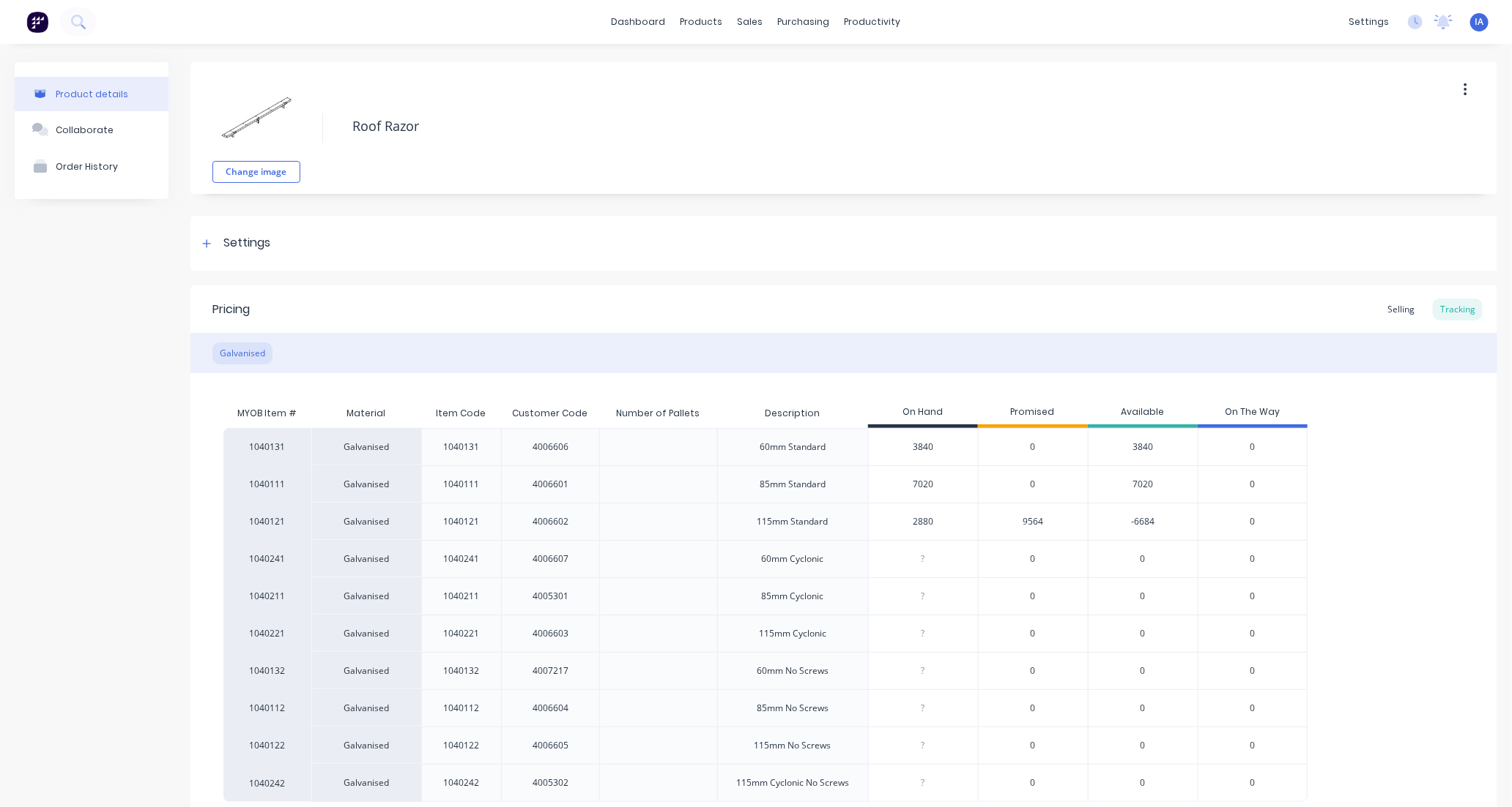
type input "3840"
click at [1398, 553] on div "1040131 Galvanised 1040131 4006606 60mm Standard 3840 3840 0 3840 0 1040111 Gal…" at bounding box center [844, 615] width 1241 height 374
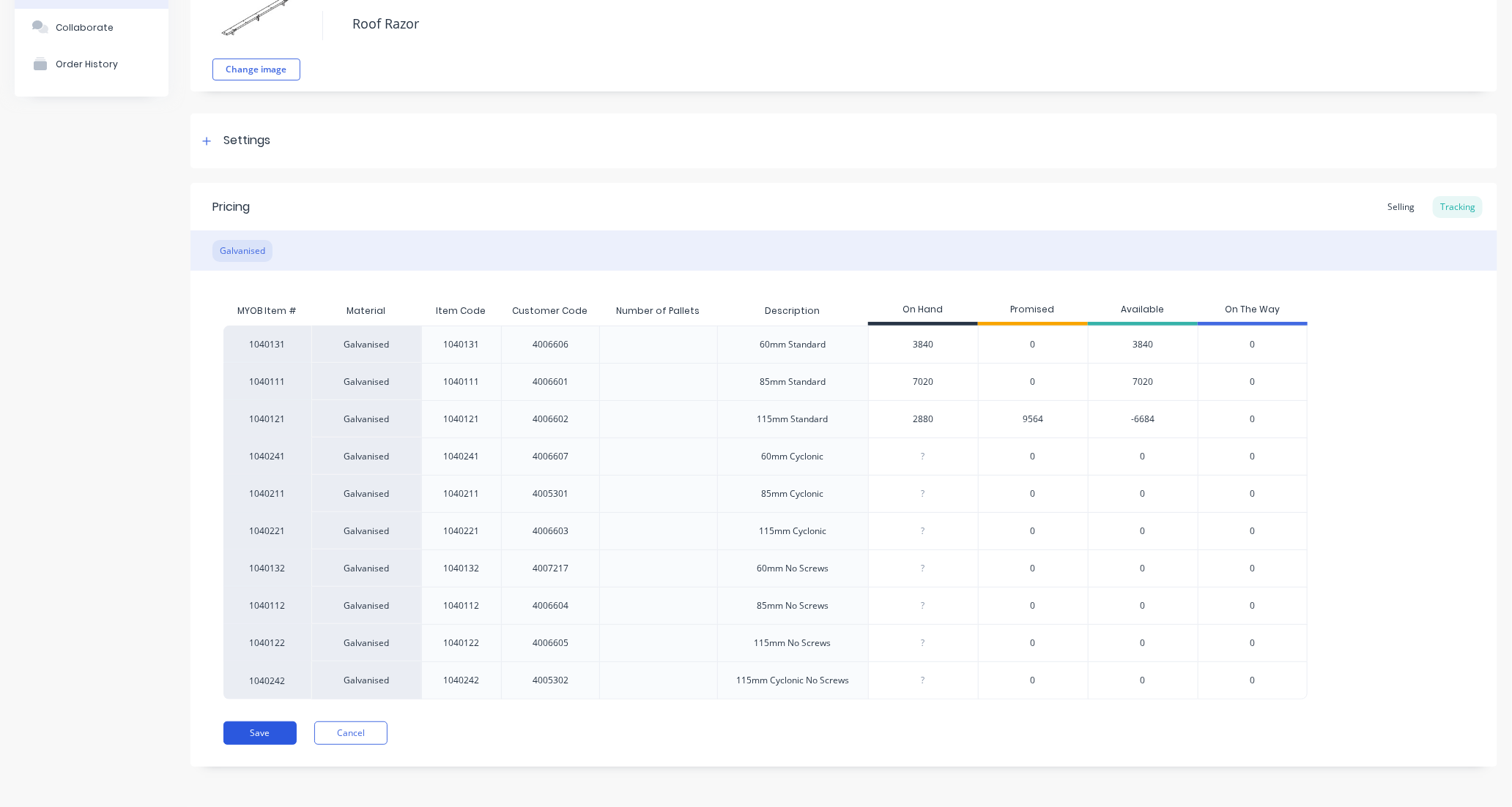
click at [275, 741] on button "Save" at bounding box center [260, 733] width 74 height 23
type textarea "x"
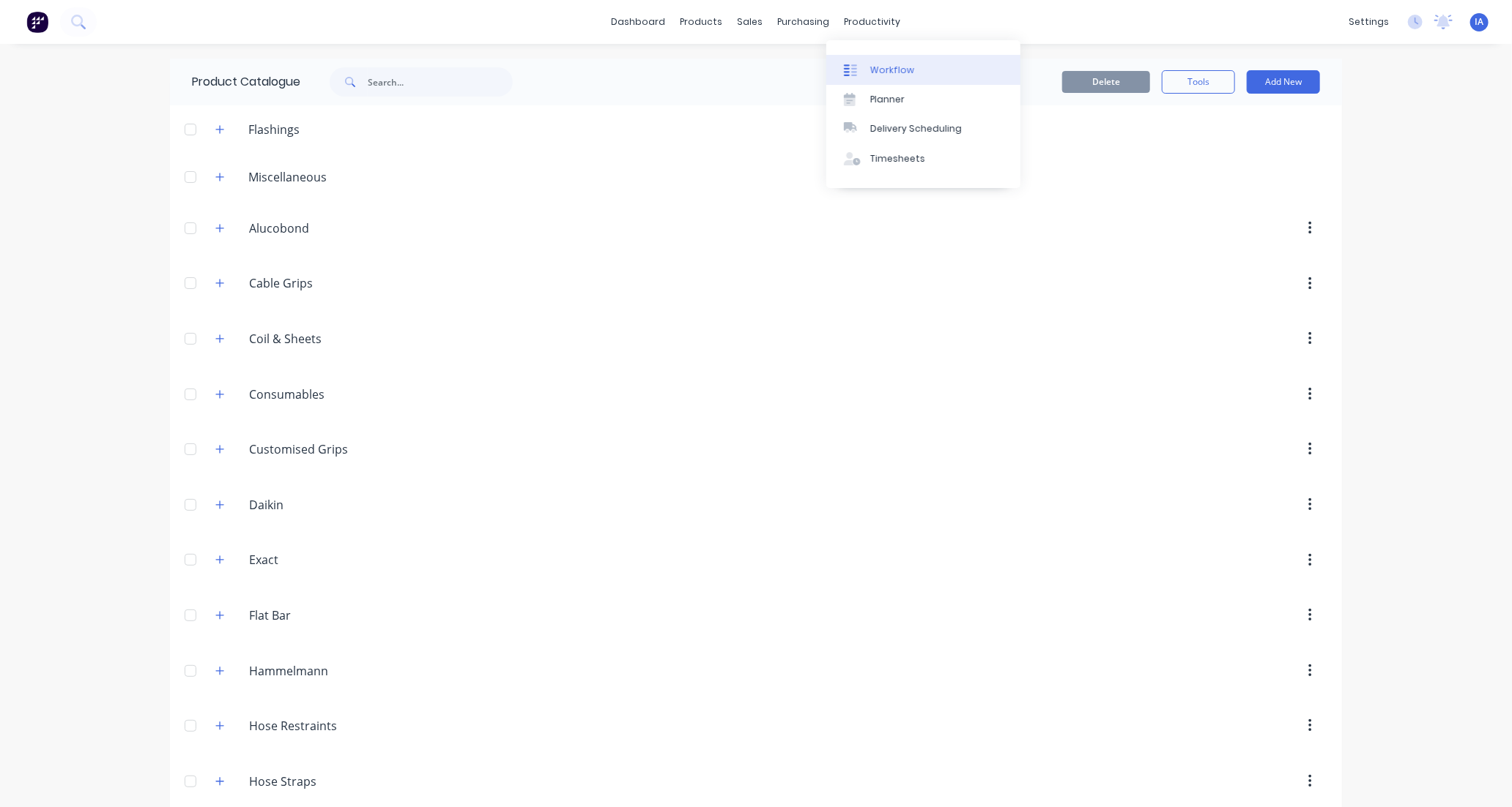
click at [905, 61] on link "Workflow" at bounding box center [923, 69] width 194 height 29
